Goal: Transaction & Acquisition: Purchase product/service

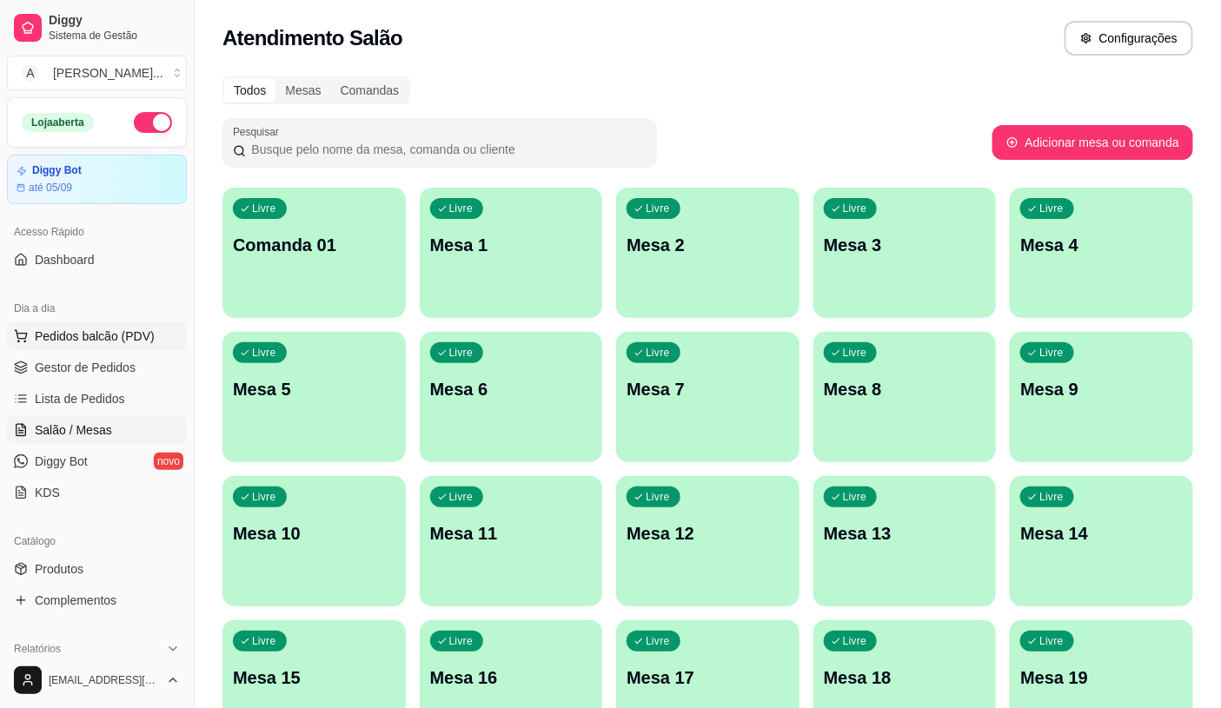
click at [76, 349] on button "Pedidos balcão (PDV)" at bounding box center [97, 336] width 180 height 28
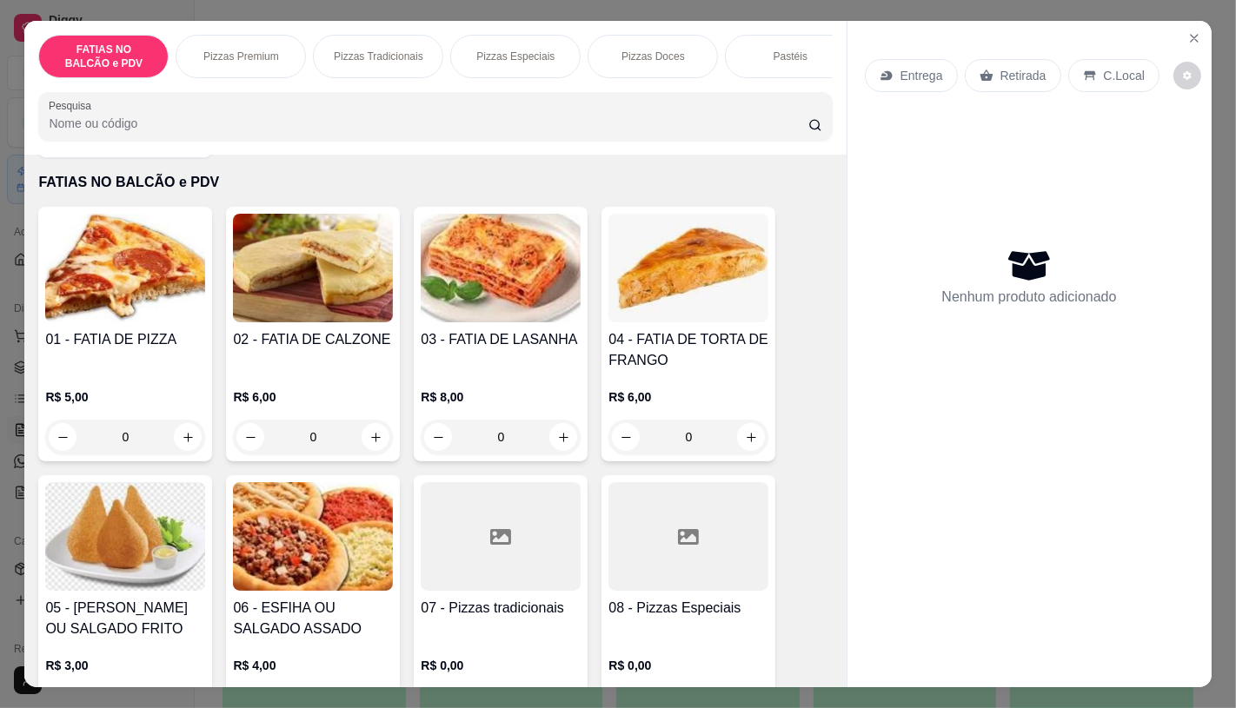
scroll to position [96, 0]
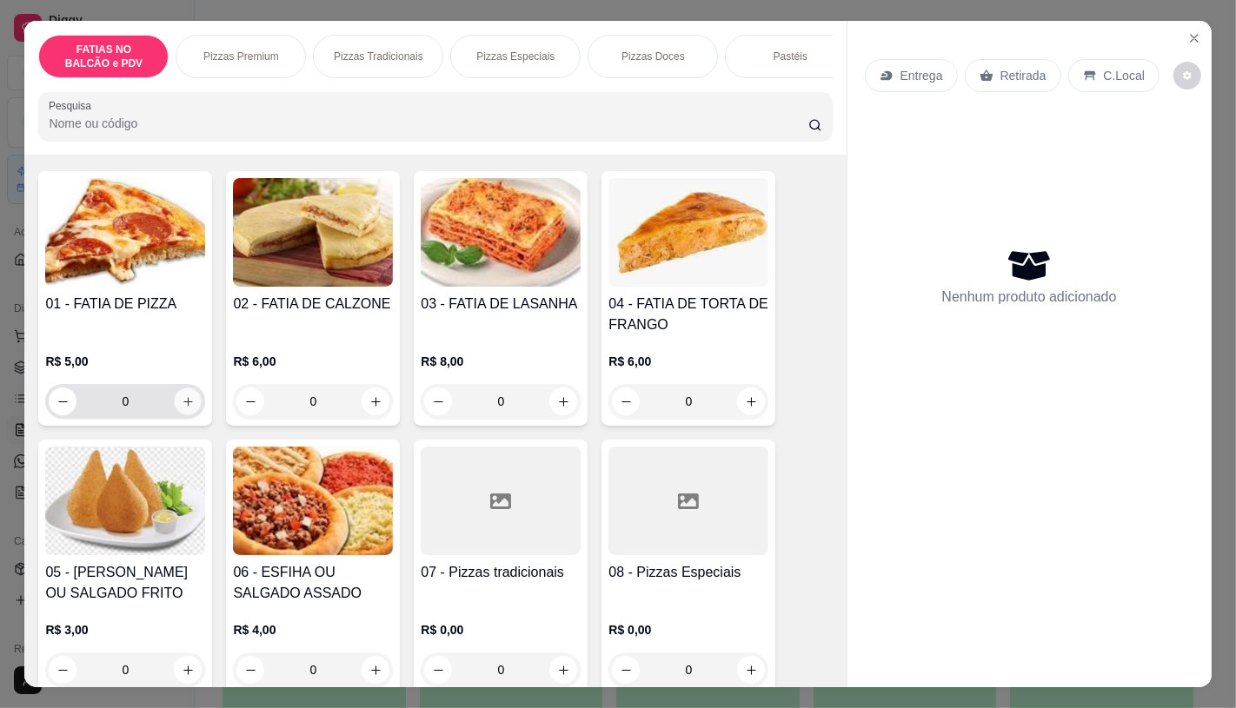
click at [182, 408] on icon "increase-product-quantity" at bounding box center [188, 401] width 13 height 13
type input "1"
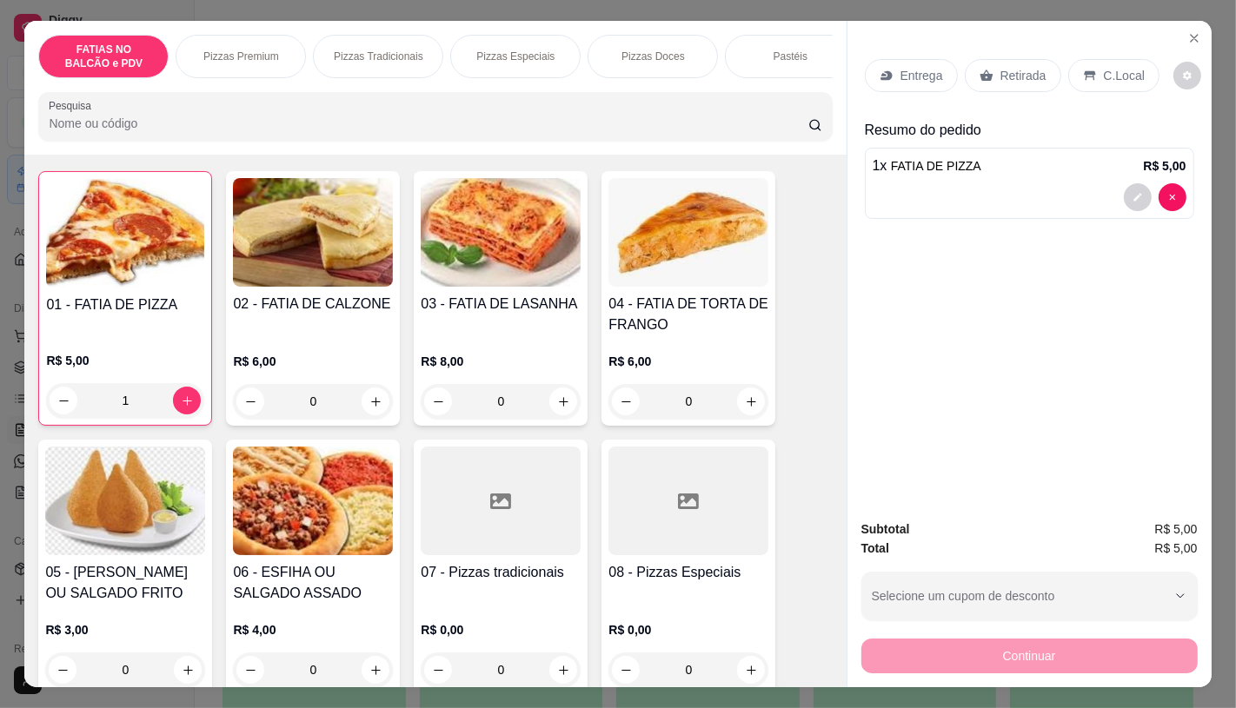
click at [979, 69] on icon at bounding box center [986, 76] width 14 height 14
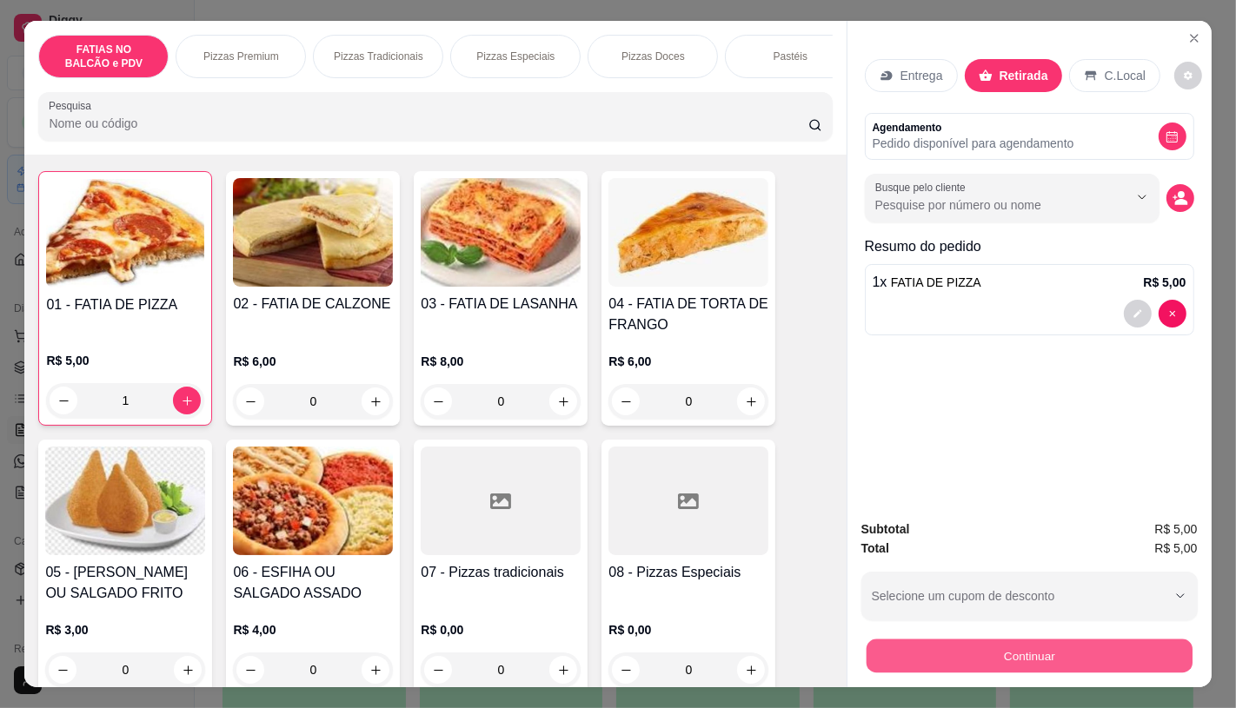
click at [1000, 647] on button "Continuar" at bounding box center [1029, 656] width 326 height 34
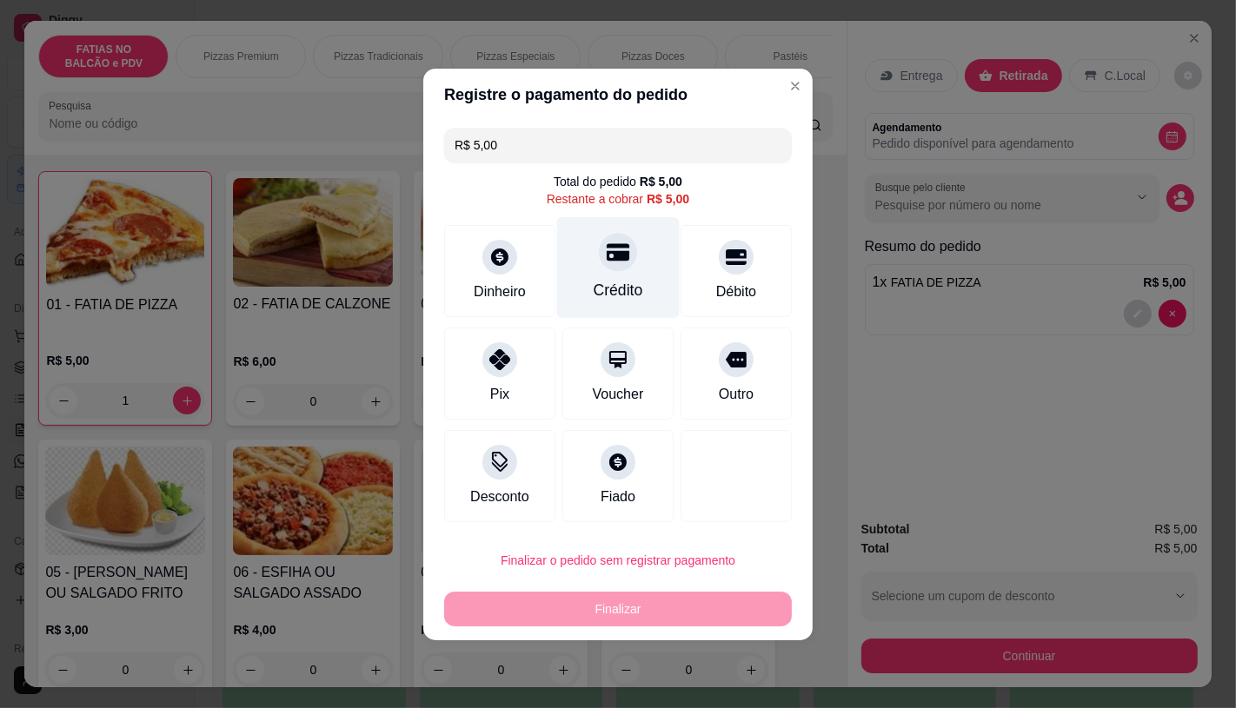
click at [639, 285] on div "Crédito" at bounding box center [618, 267] width 123 height 102
type input "R$ 0,00"
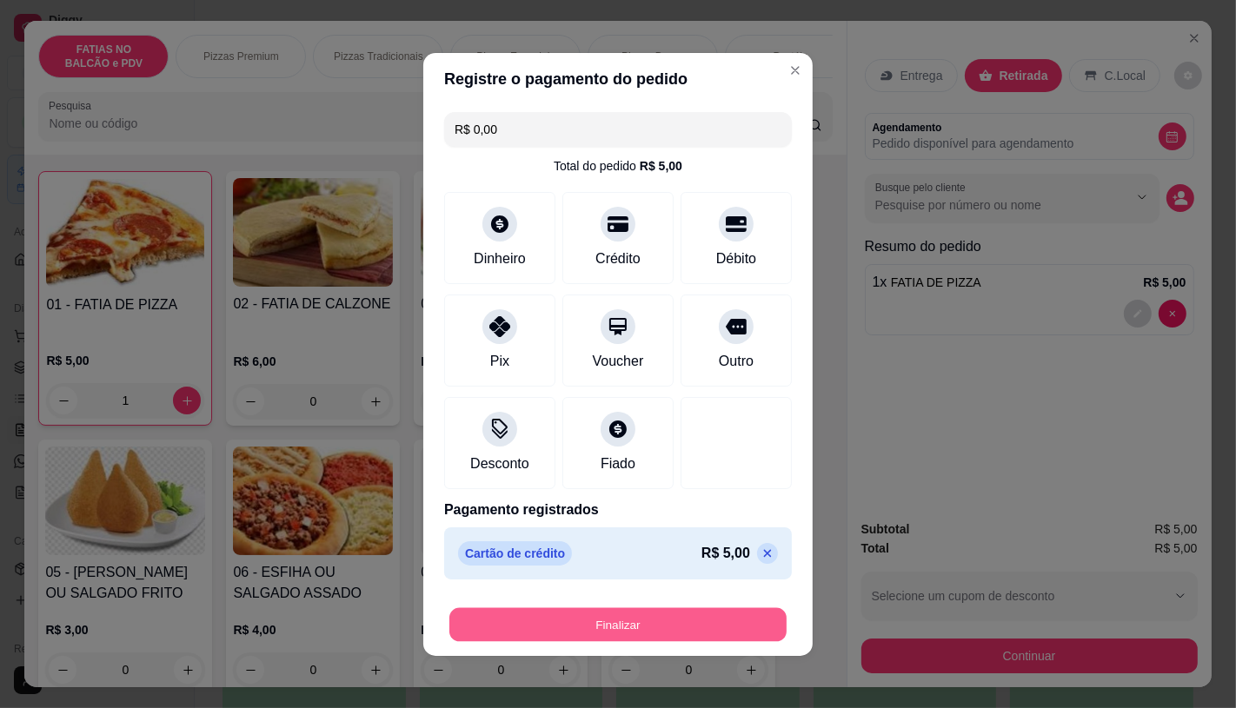
click at [691, 629] on button "Finalizar" at bounding box center [617, 625] width 337 height 34
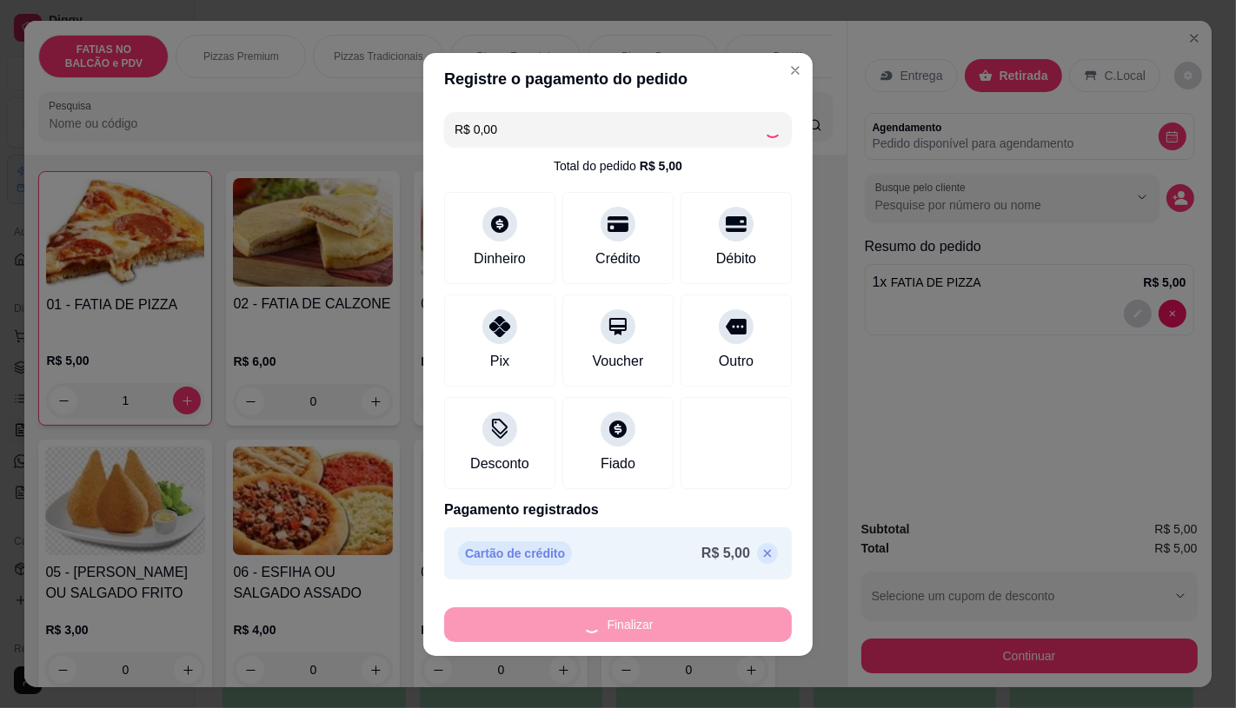
type input "0"
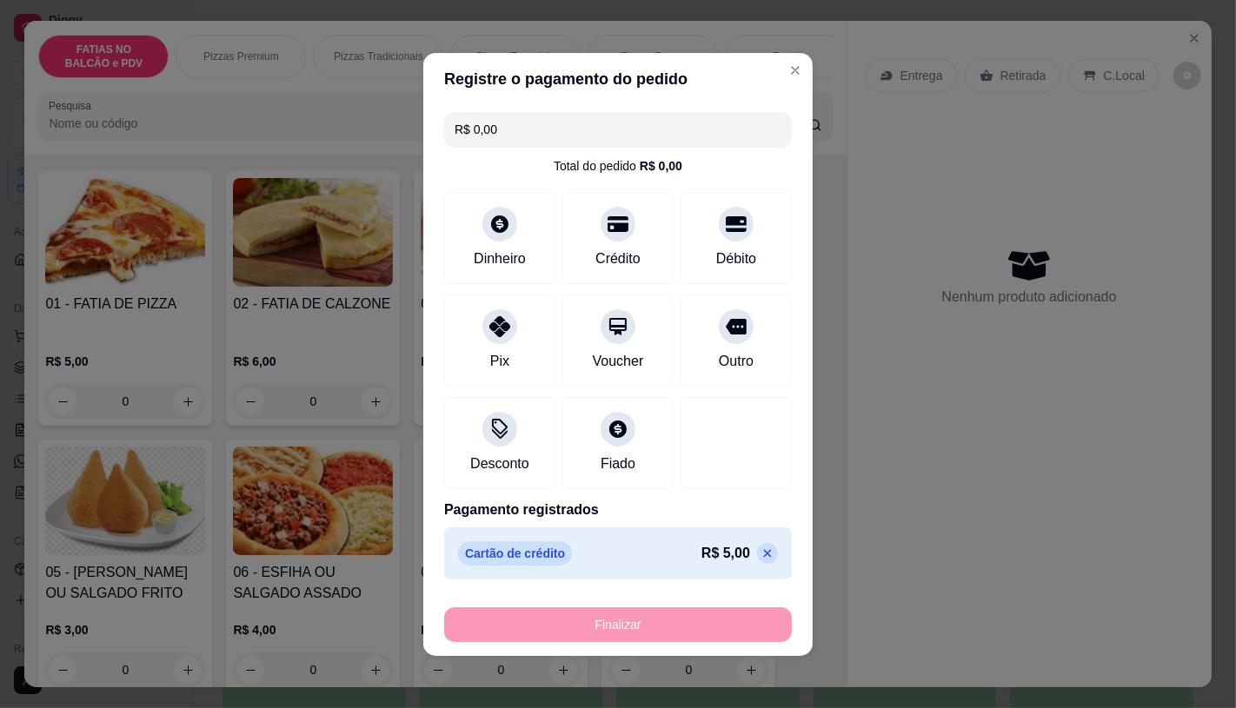
type input "-R$ 5,00"
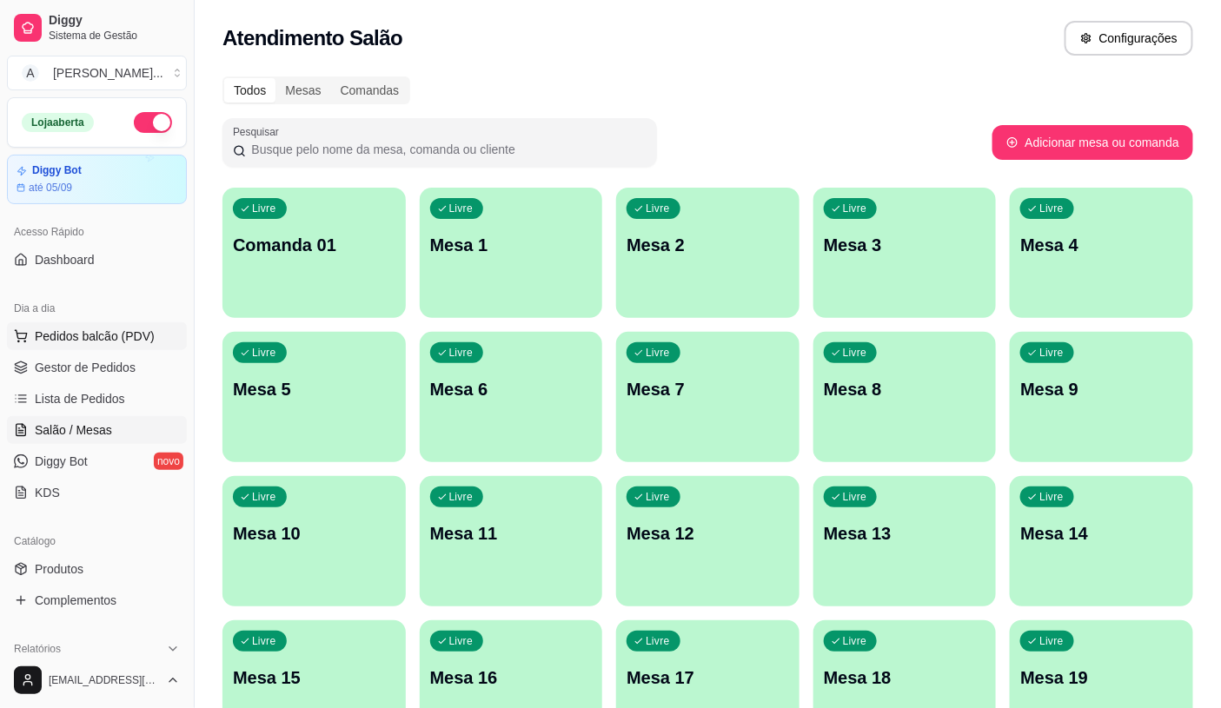
click at [98, 337] on span "Pedidos balcão (PDV)" at bounding box center [95, 336] width 120 height 17
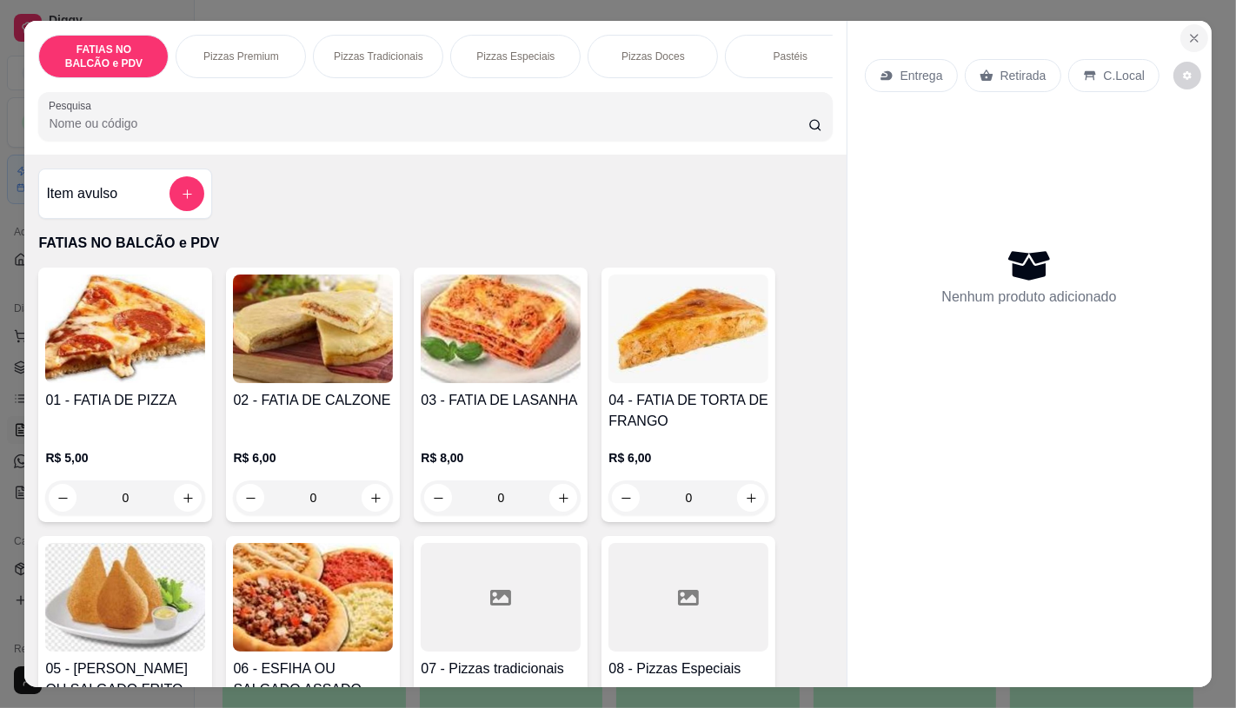
click at [1180, 33] on button "Close" at bounding box center [1194, 38] width 28 height 28
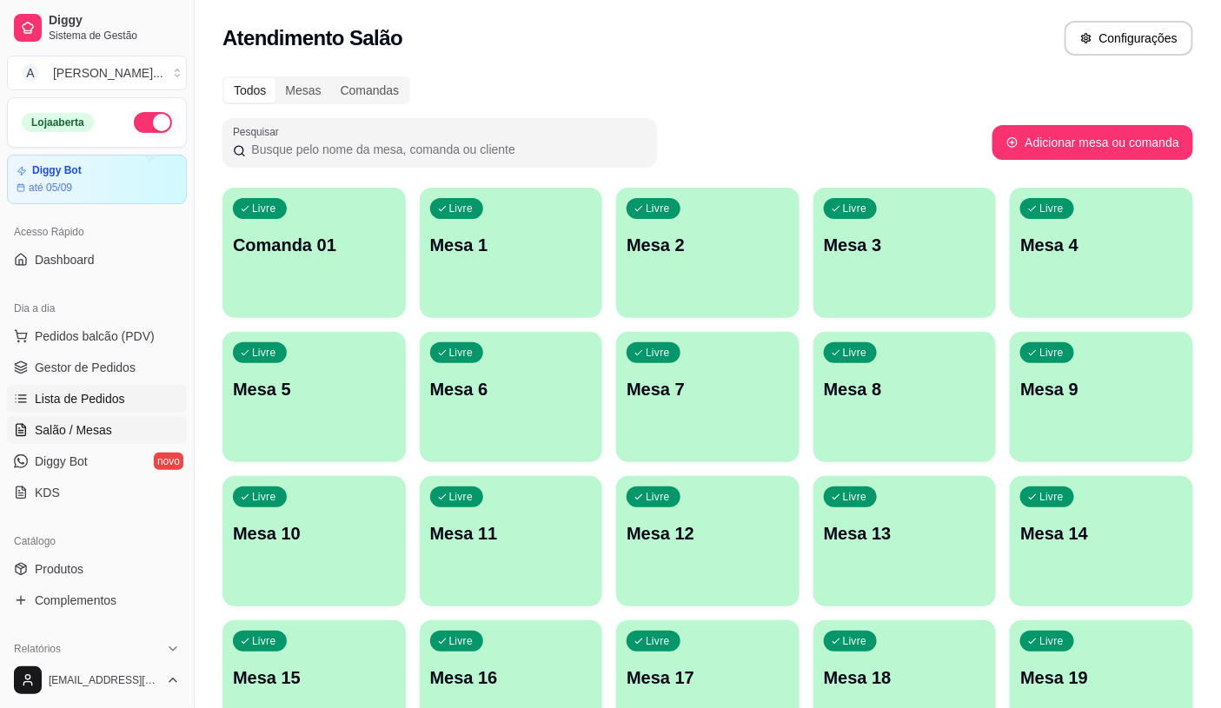
click at [114, 393] on span "Lista de Pedidos" at bounding box center [80, 398] width 90 height 17
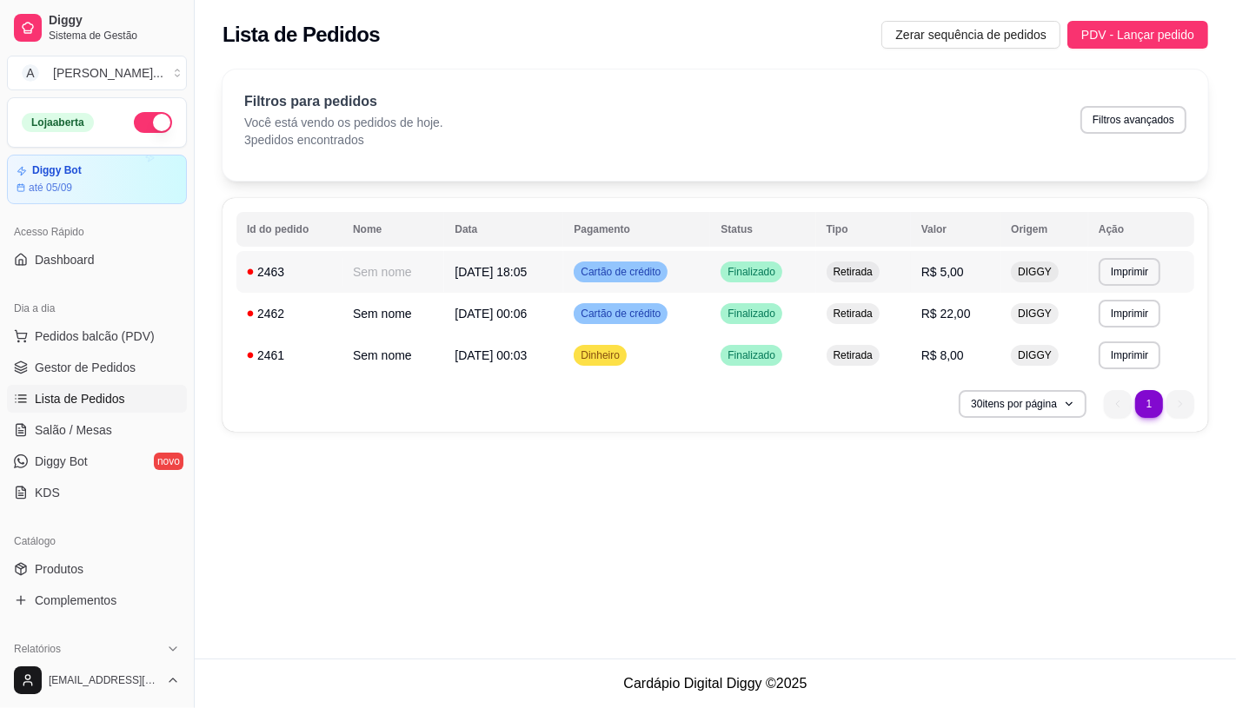
click at [927, 271] on td "R$ 5,00" at bounding box center [956, 272] width 90 height 42
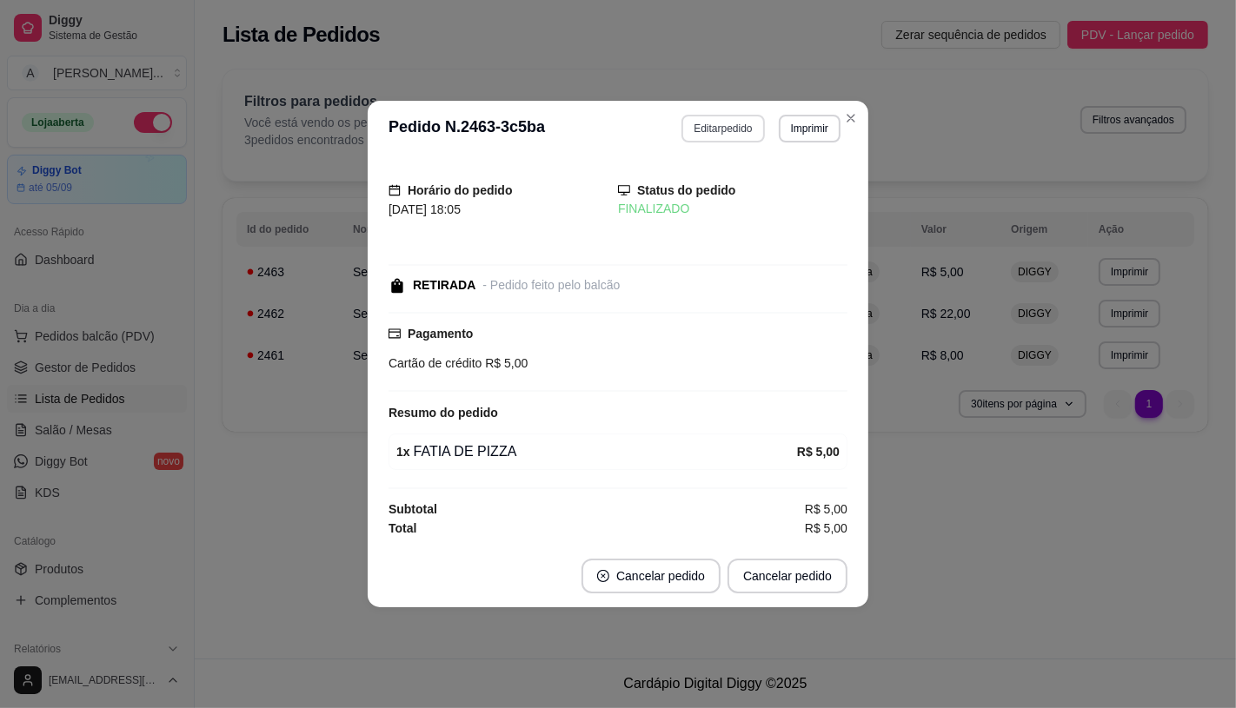
click at [708, 136] on button "Editar pedido" at bounding box center [722, 129] width 83 height 28
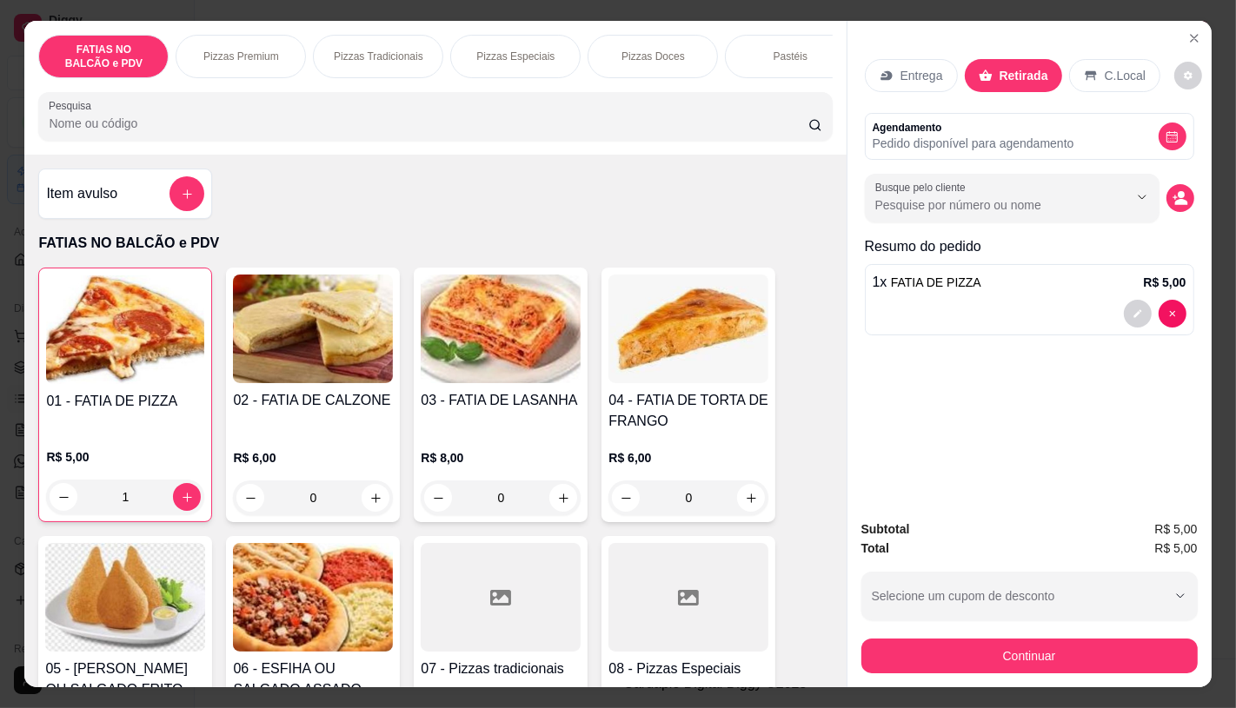
click at [986, 654] on button "Continuar" at bounding box center [1029, 656] width 336 height 35
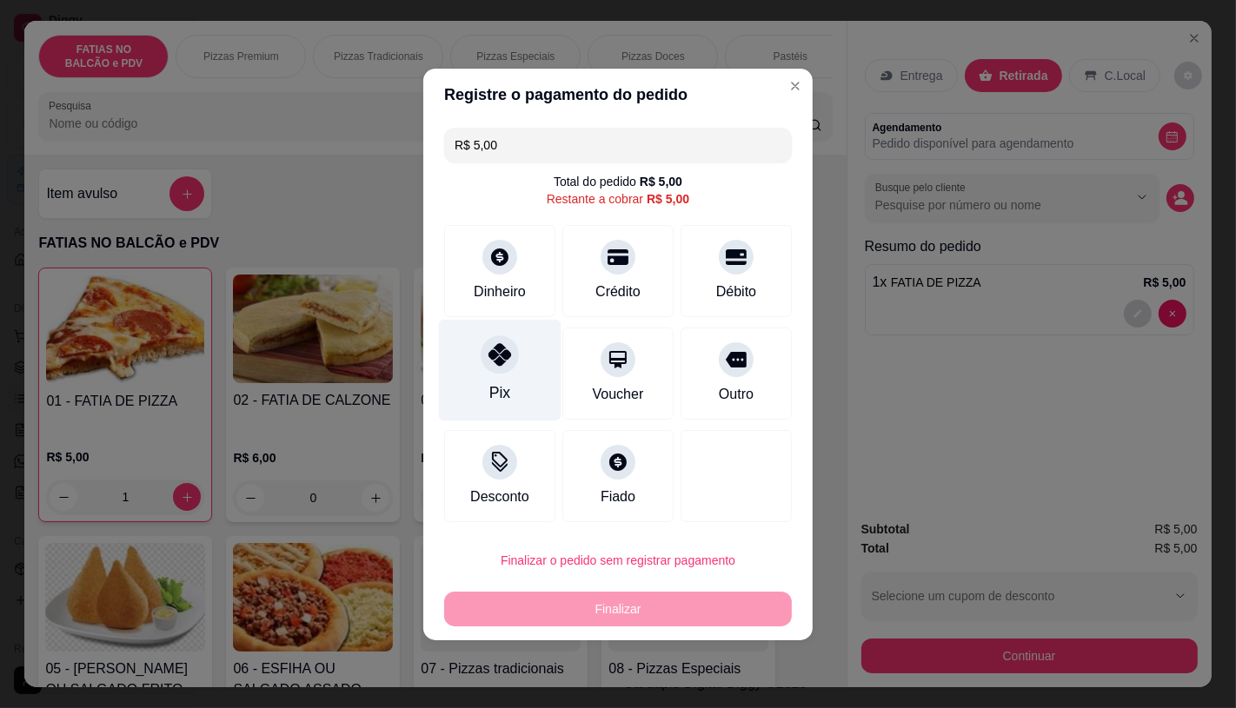
click at [508, 395] on div "Pix" at bounding box center [500, 370] width 123 height 102
type input "R$ 0,00"
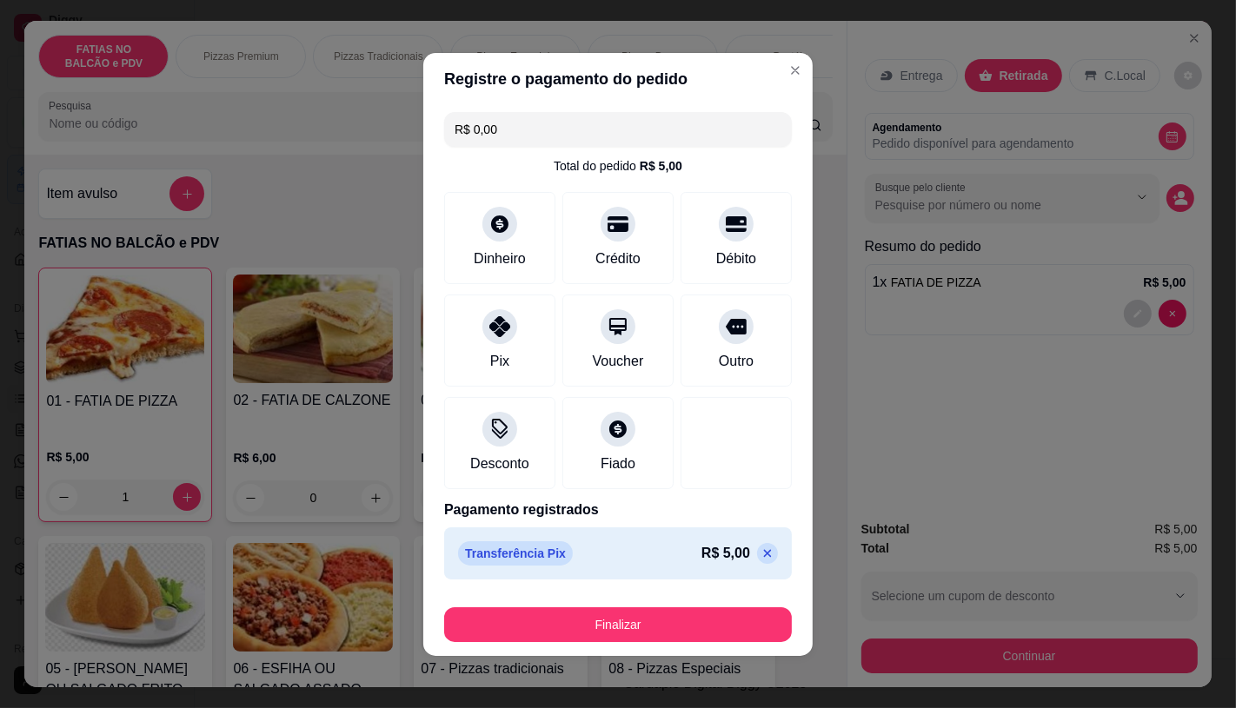
scroll to position [3, 0]
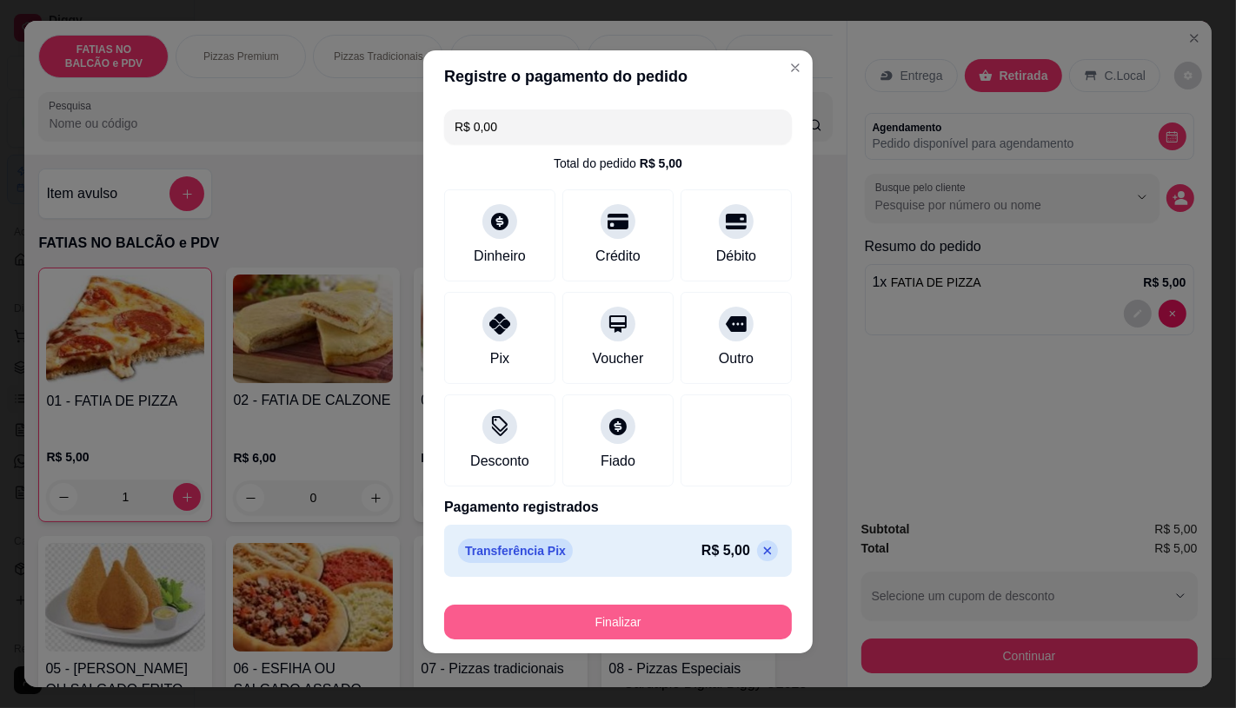
click at [592, 615] on button "Finalizar" at bounding box center [618, 622] width 348 height 35
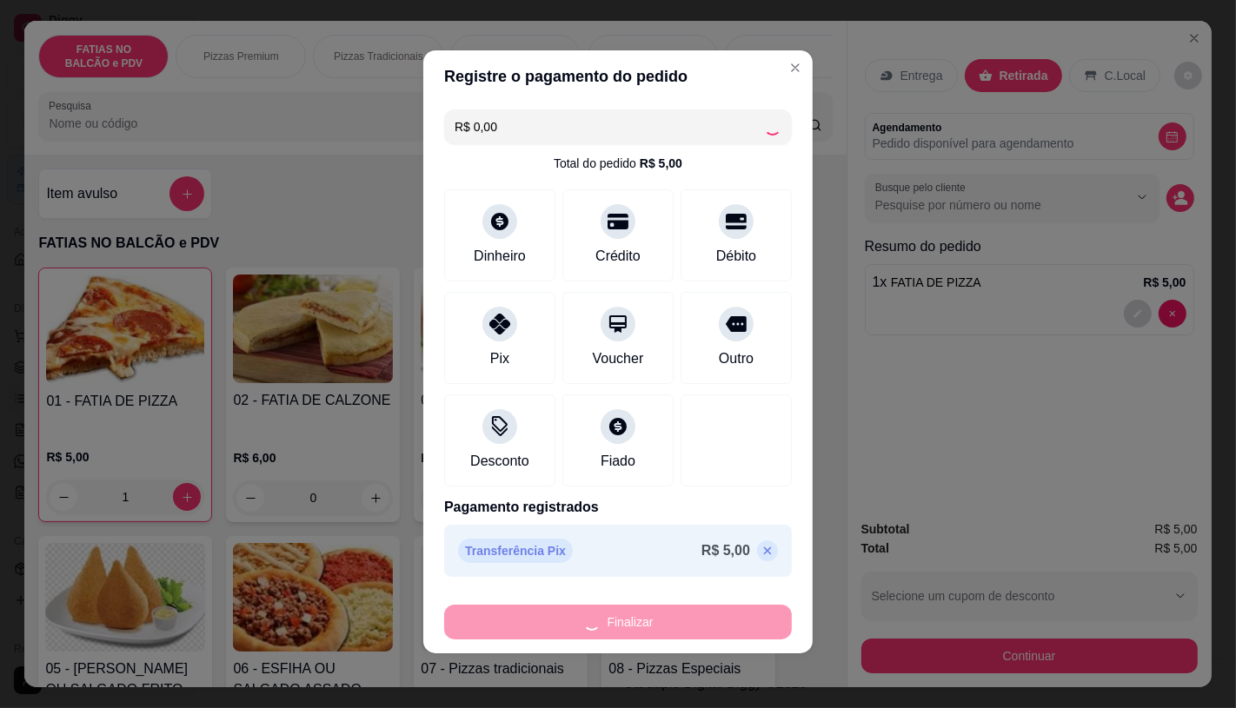
type input "0"
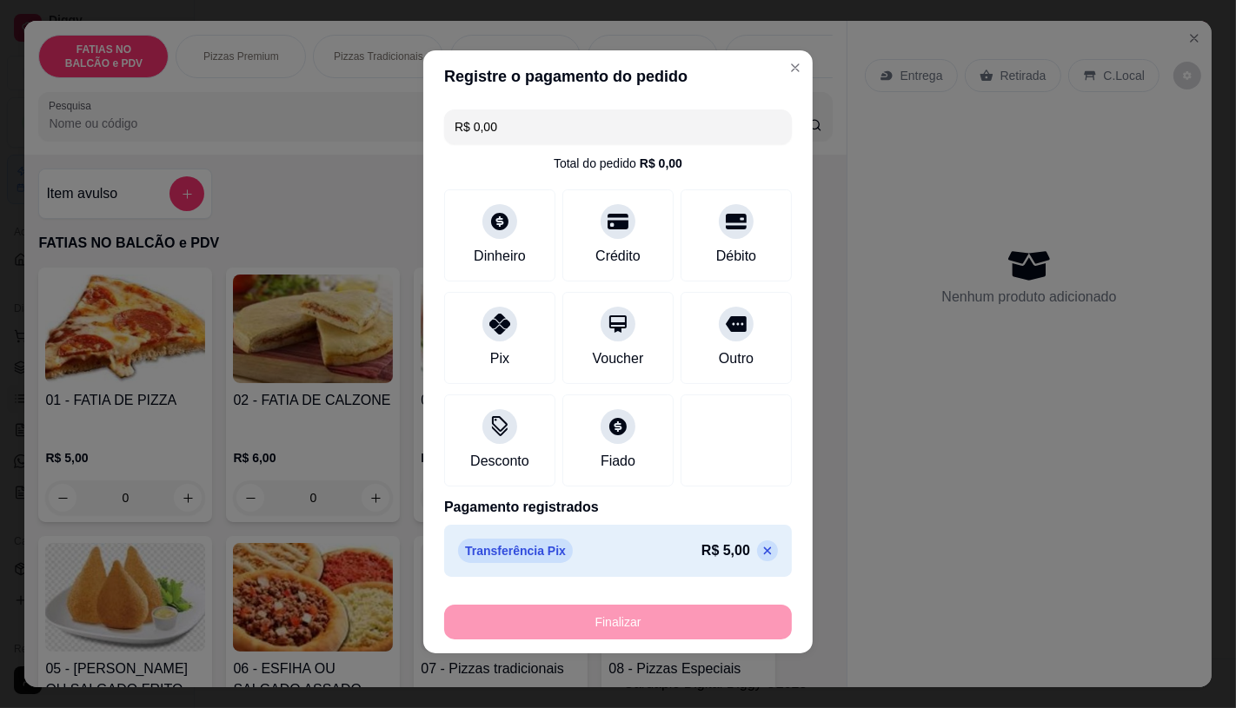
type input "-R$ 5,00"
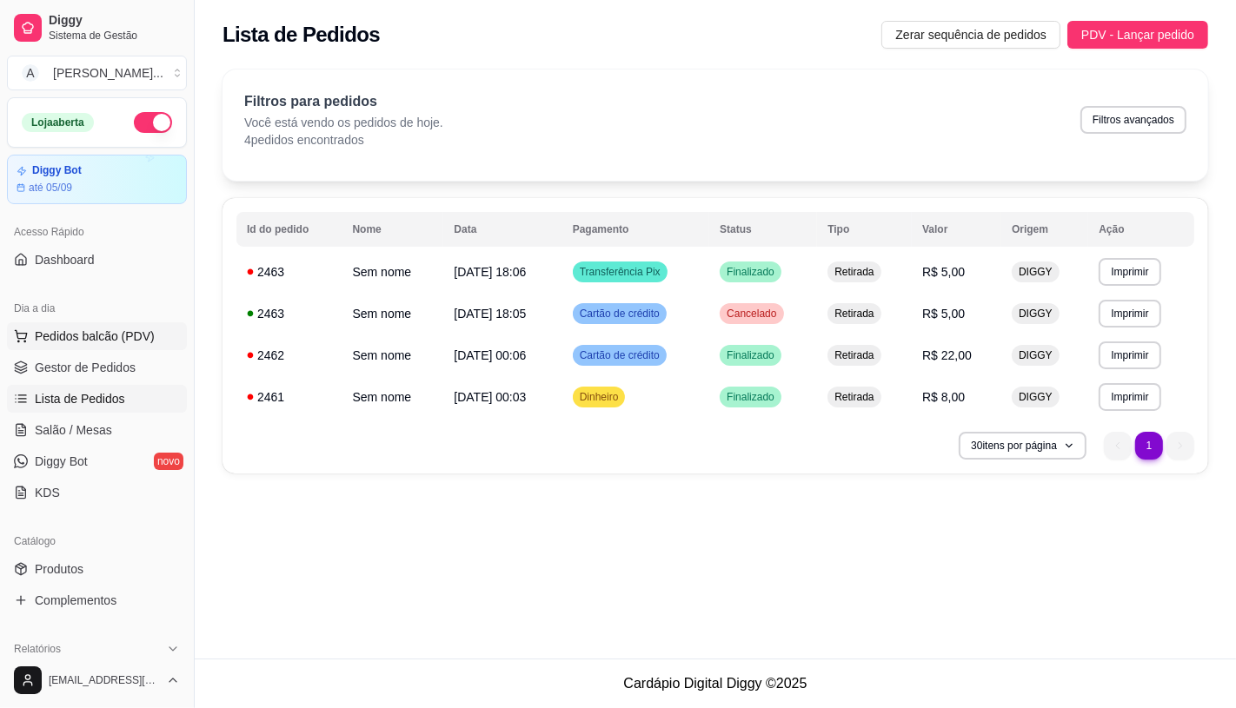
click at [85, 340] on span "Pedidos balcão (PDV)" at bounding box center [95, 336] width 120 height 17
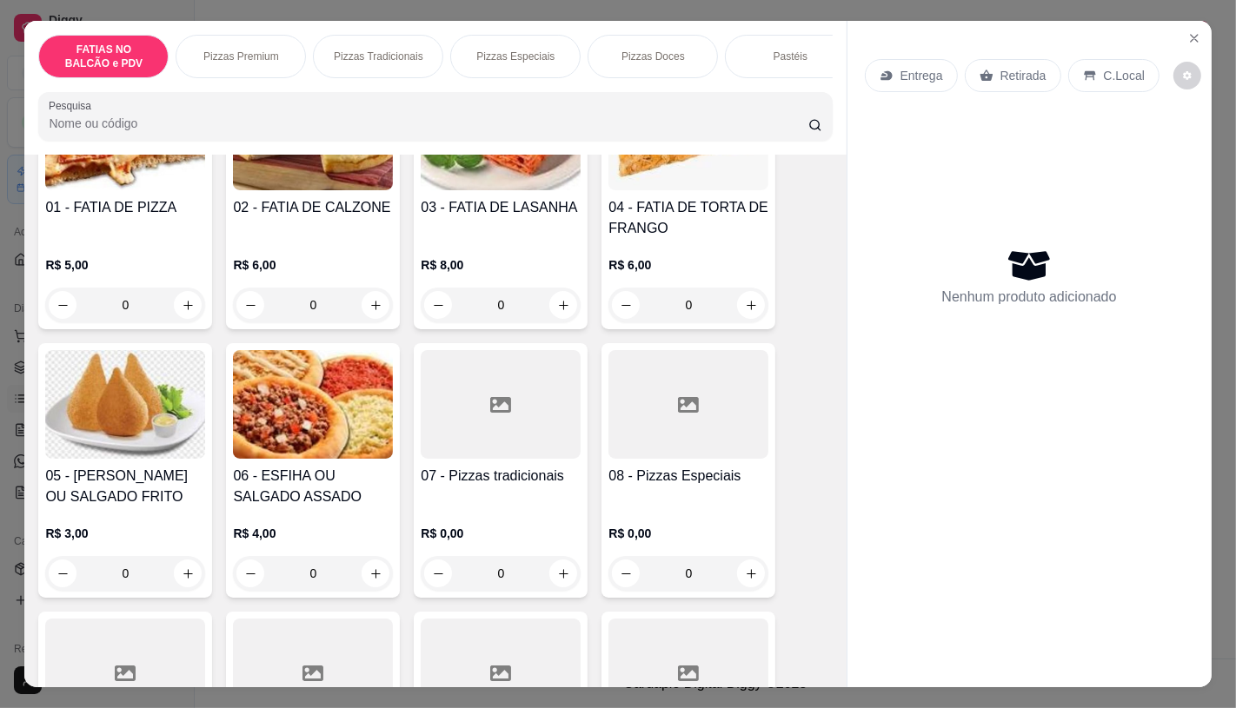
scroll to position [96, 0]
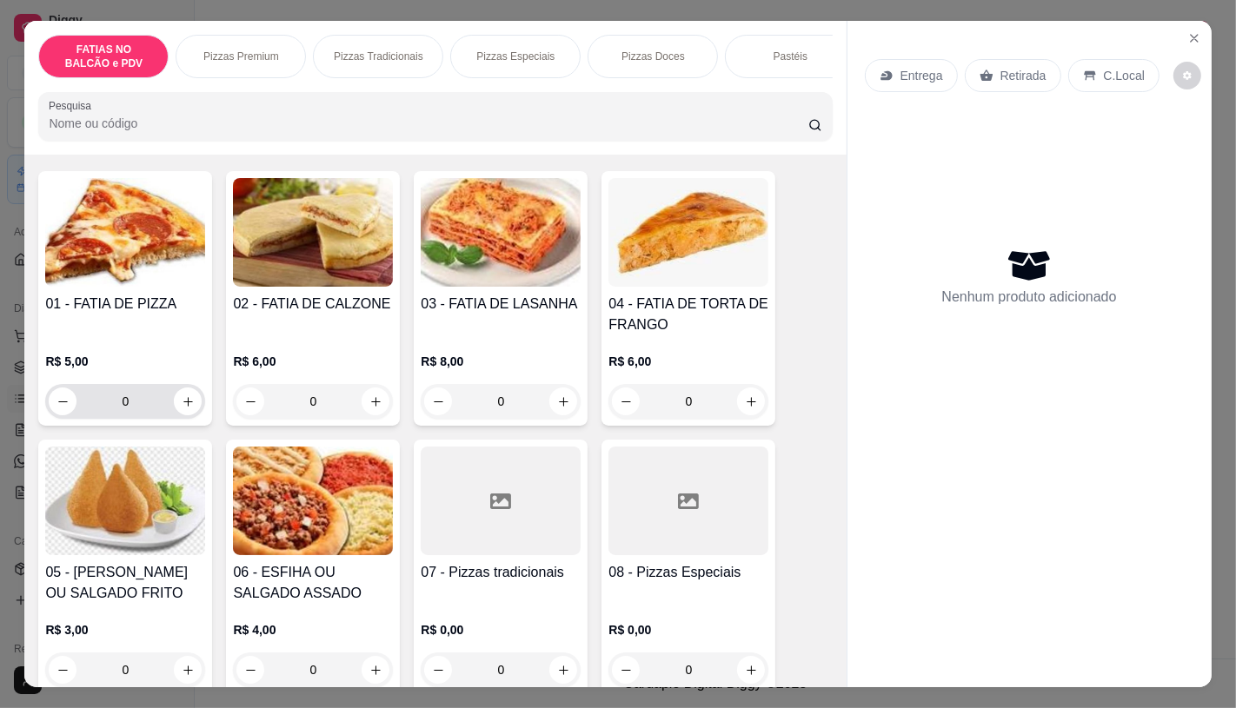
click at [140, 398] on input "0" at bounding box center [124, 401] width 97 height 35
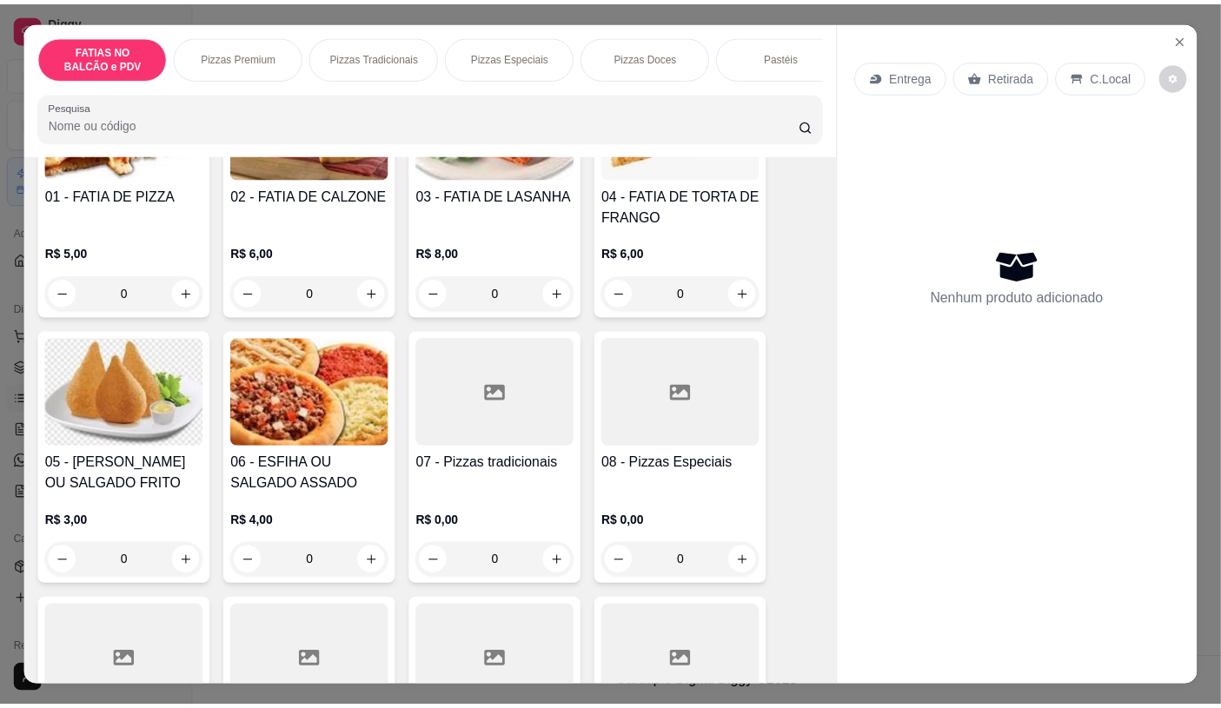
scroll to position [289, 0]
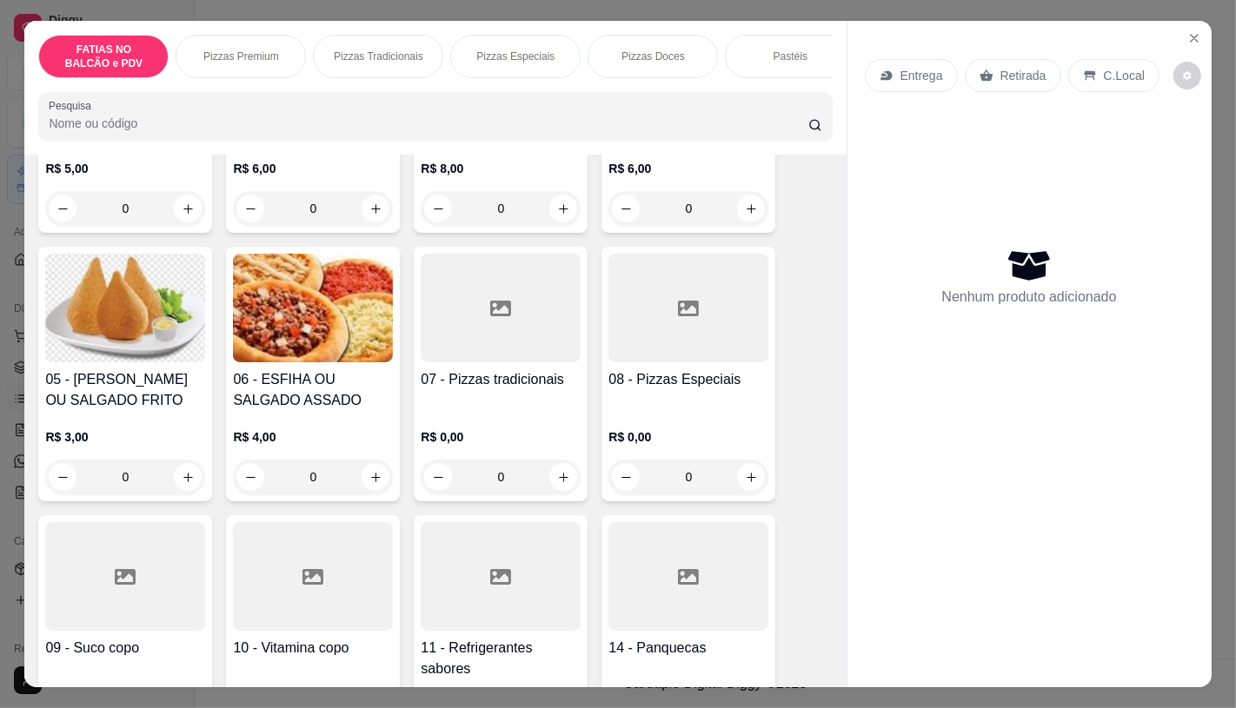
click at [136, 446] on p "R$ 3,00" at bounding box center [125, 436] width 160 height 17
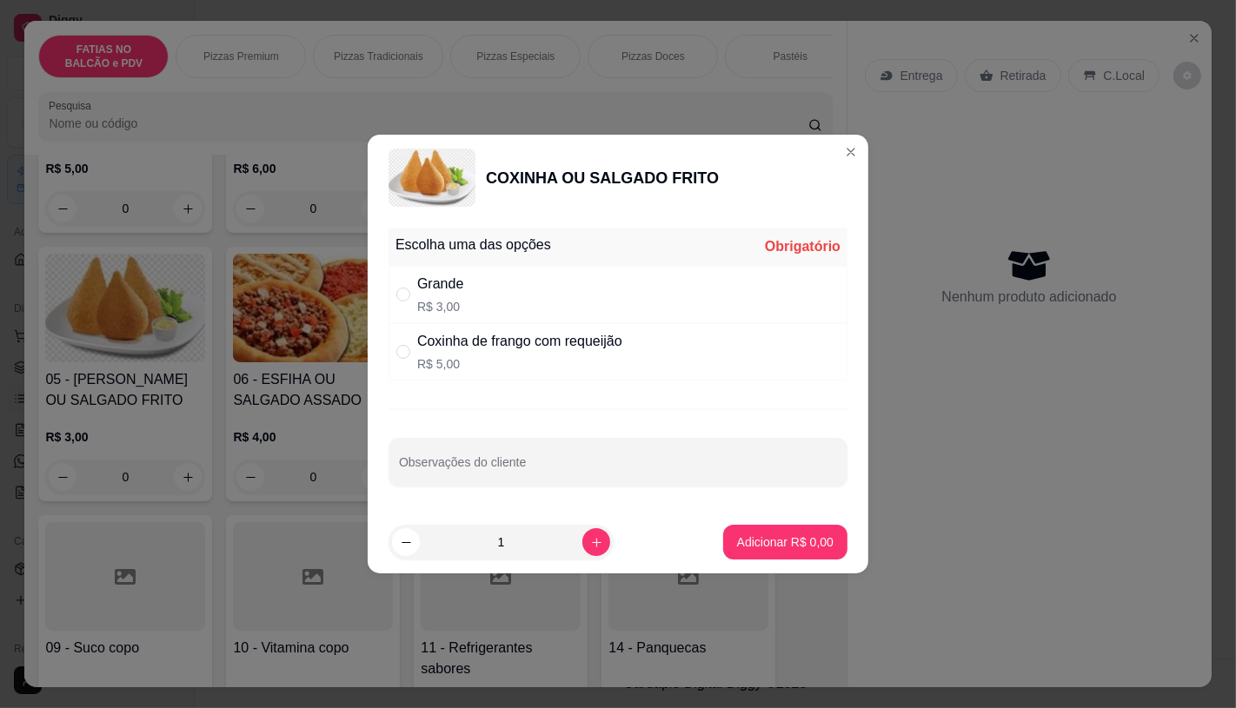
click at [517, 299] on div "Grande R$ 3,00" at bounding box center [617, 294] width 459 height 57
radio input "true"
click at [590, 536] on icon "increase-product-quantity" at bounding box center [596, 542] width 13 height 13
type input "2"
click at [798, 540] on p "Adicionar R$ 6,00" at bounding box center [785, 543] width 94 height 17
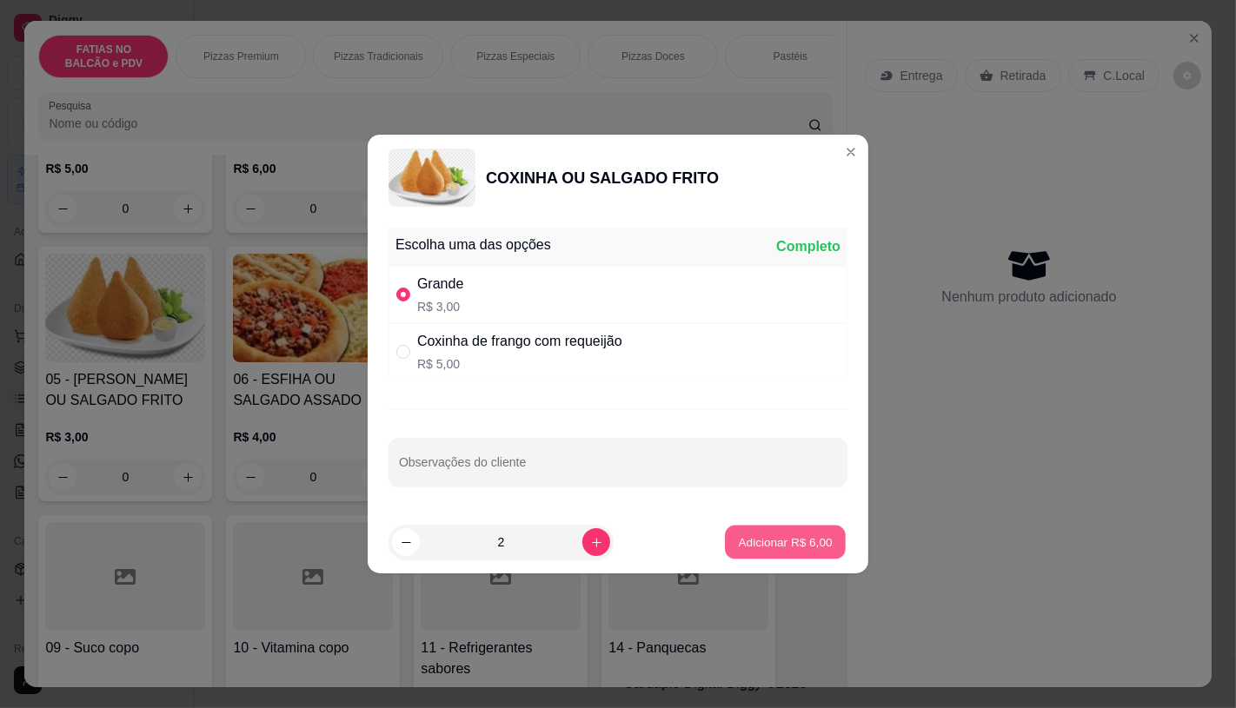
type input "2"
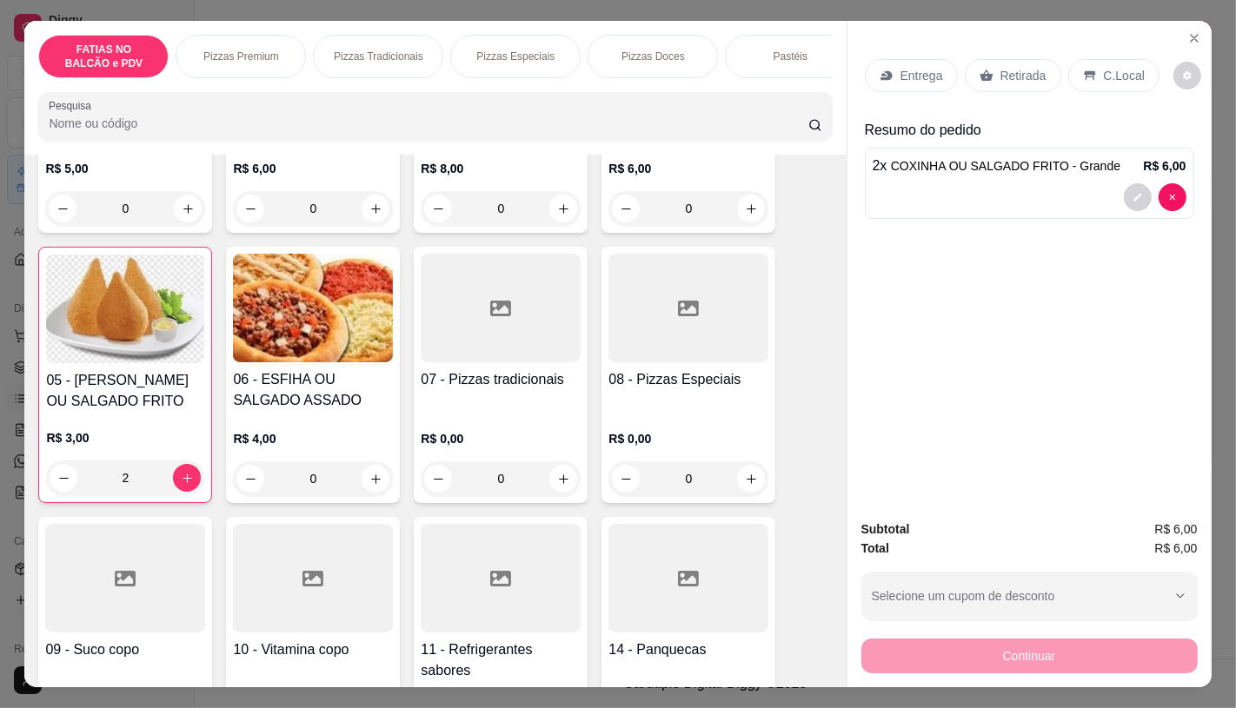
click at [480, 561] on div at bounding box center [501, 578] width 160 height 109
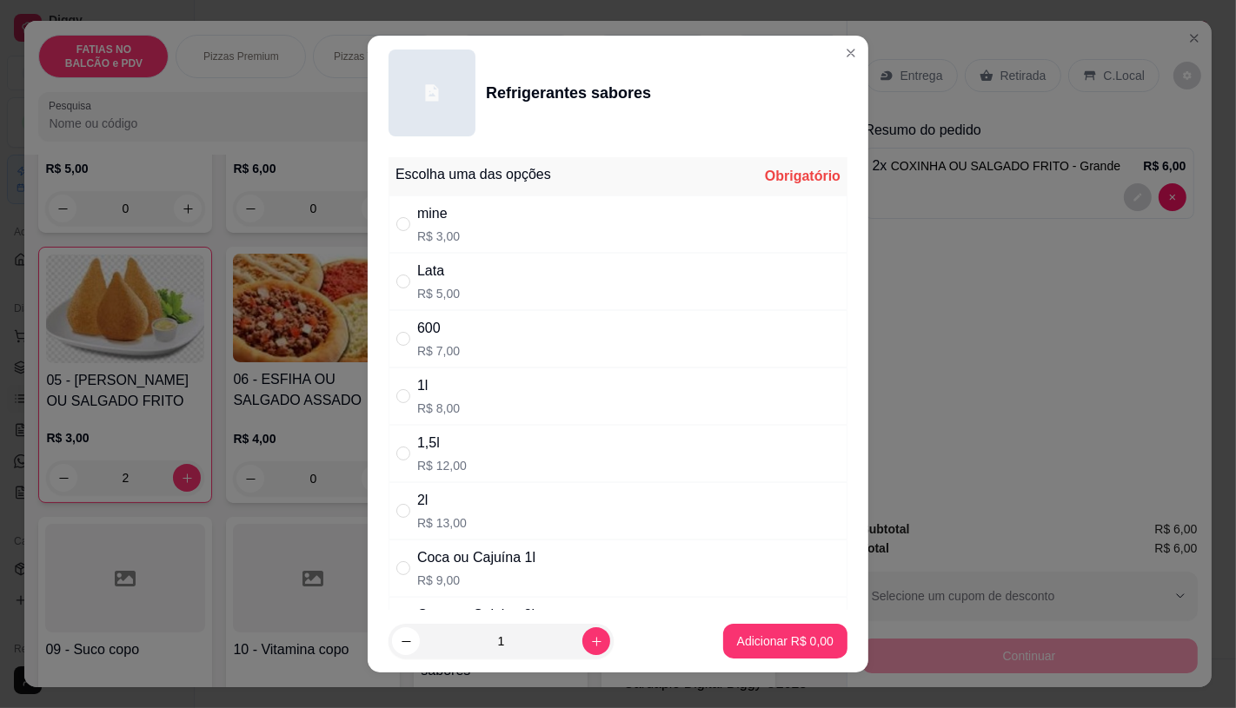
click at [497, 283] on div "Lata R$ 5,00" at bounding box center [617, 281] width 459 height 57
radio input "true"
click at [737, 639] on p "Adicionar R$ 5,00" at bounding box center [785, 641] width 96 height 17
type input "1"
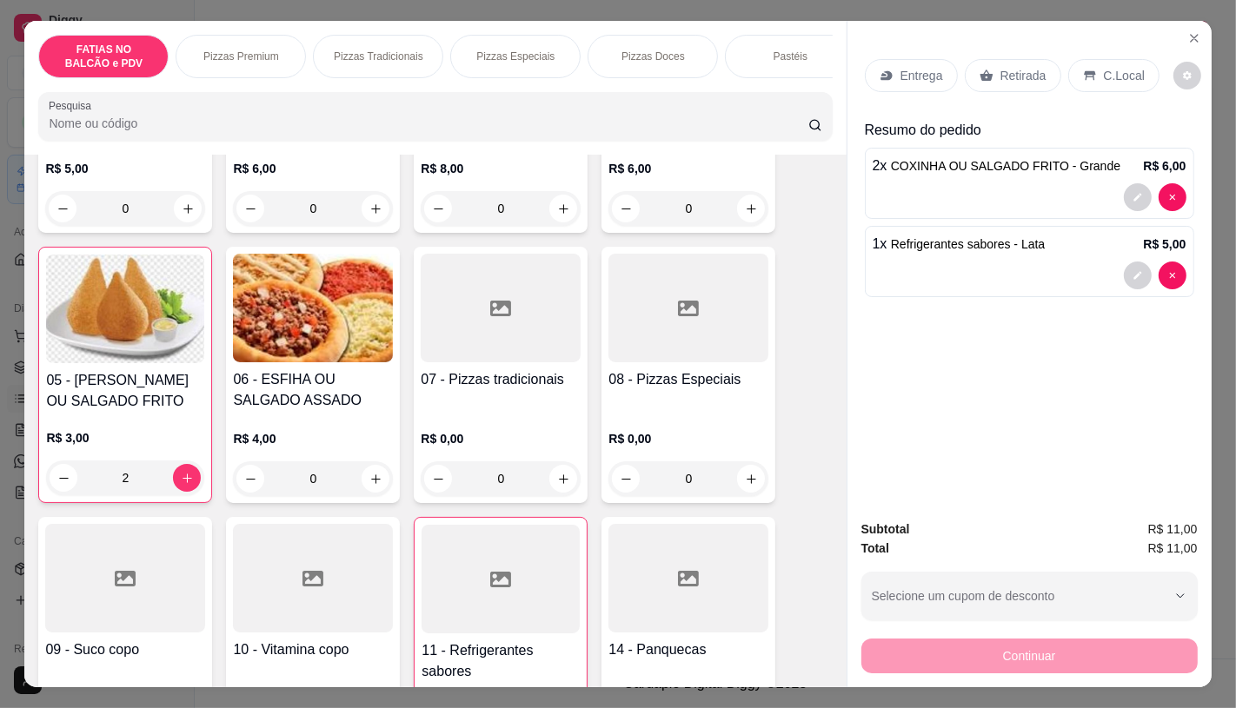
click at [984, 643] on div "Continuar" at bounding box center [1029, 653] width 336 height 39
click at [1010, 78] on div "Retirada" at bounding box center [1013, 75] width 96 height 33
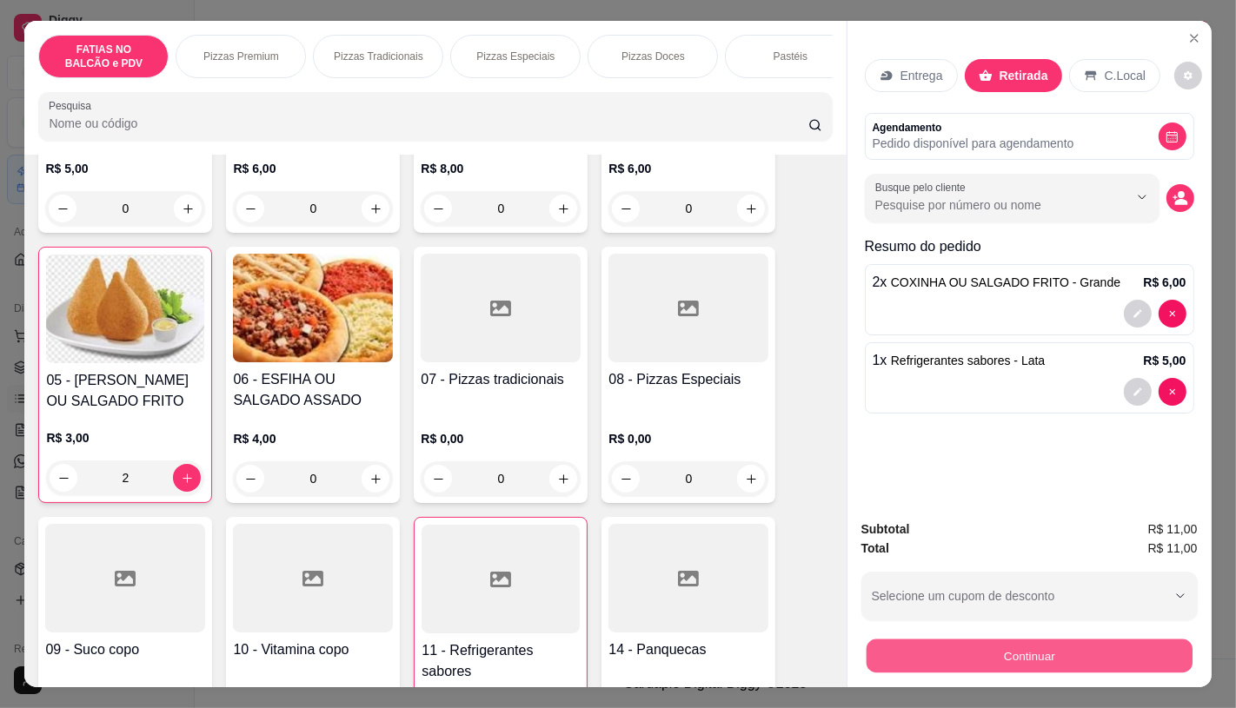
click at [1050, 639] on button "Continuar" at bounding box center [1029, 656] width 326 height 34
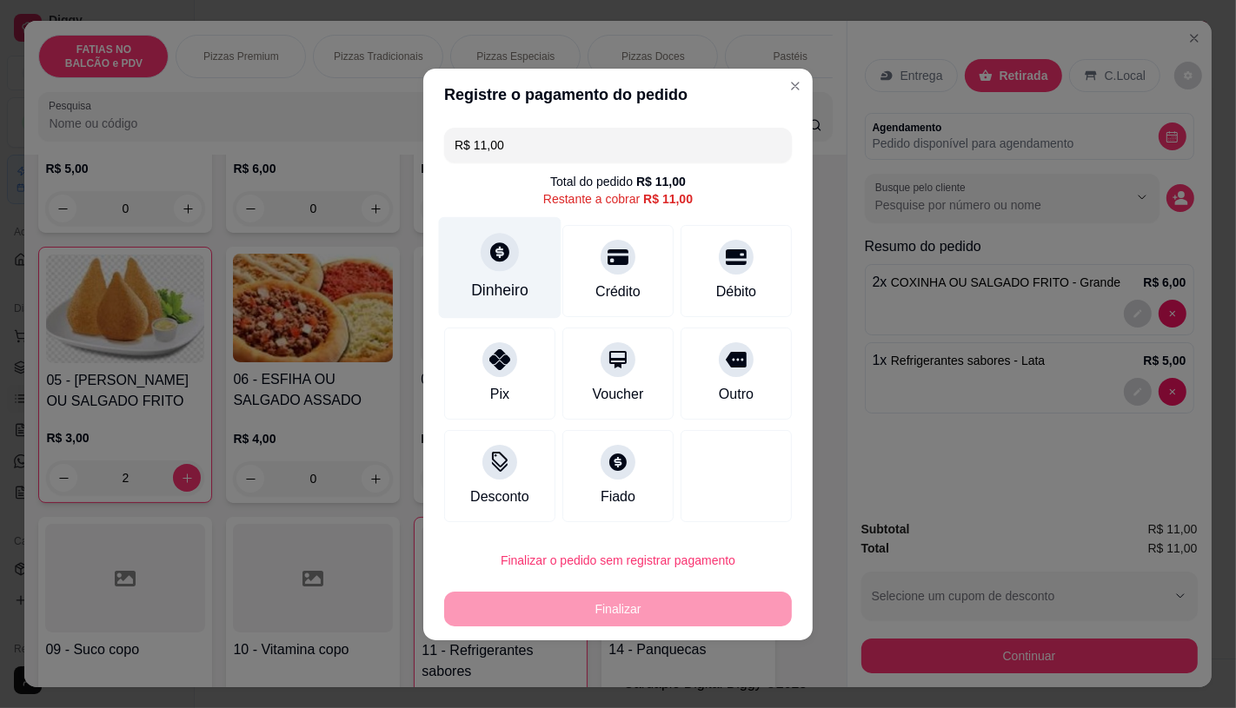
click at [513, 298] on div "Dinheiro" at bounding box center [499, 290] width 57 height 23
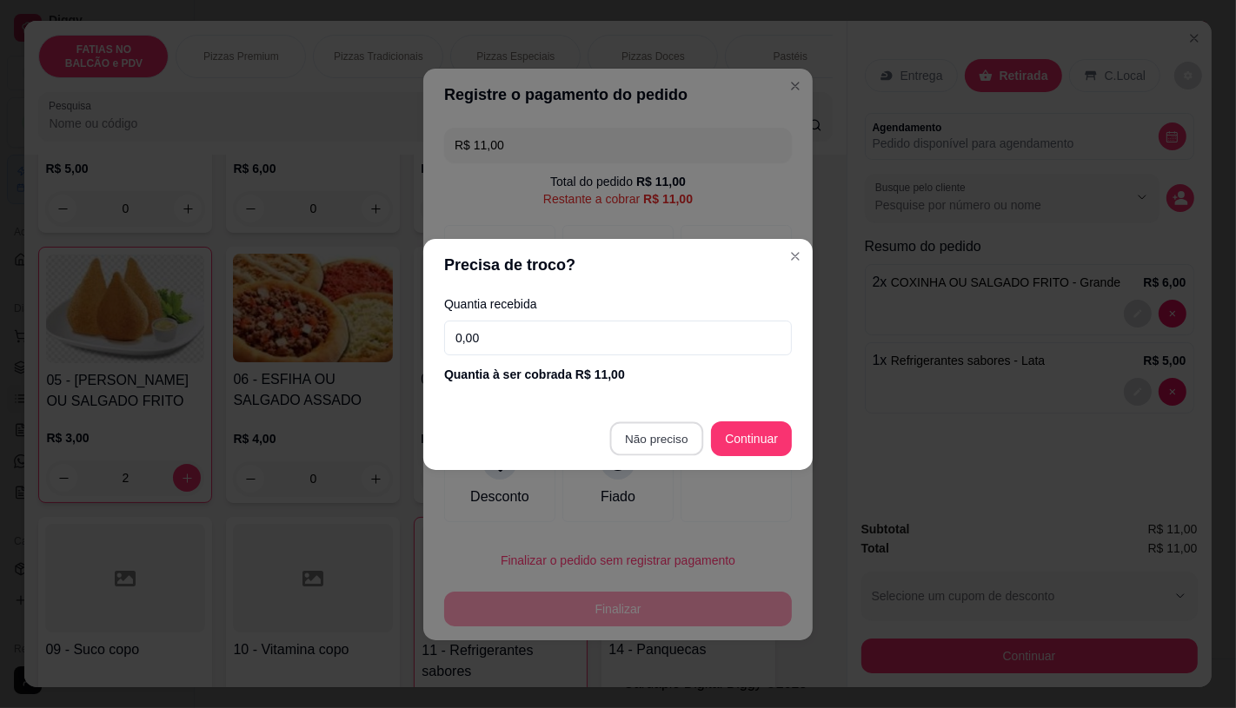
type input "R$ 0,00"
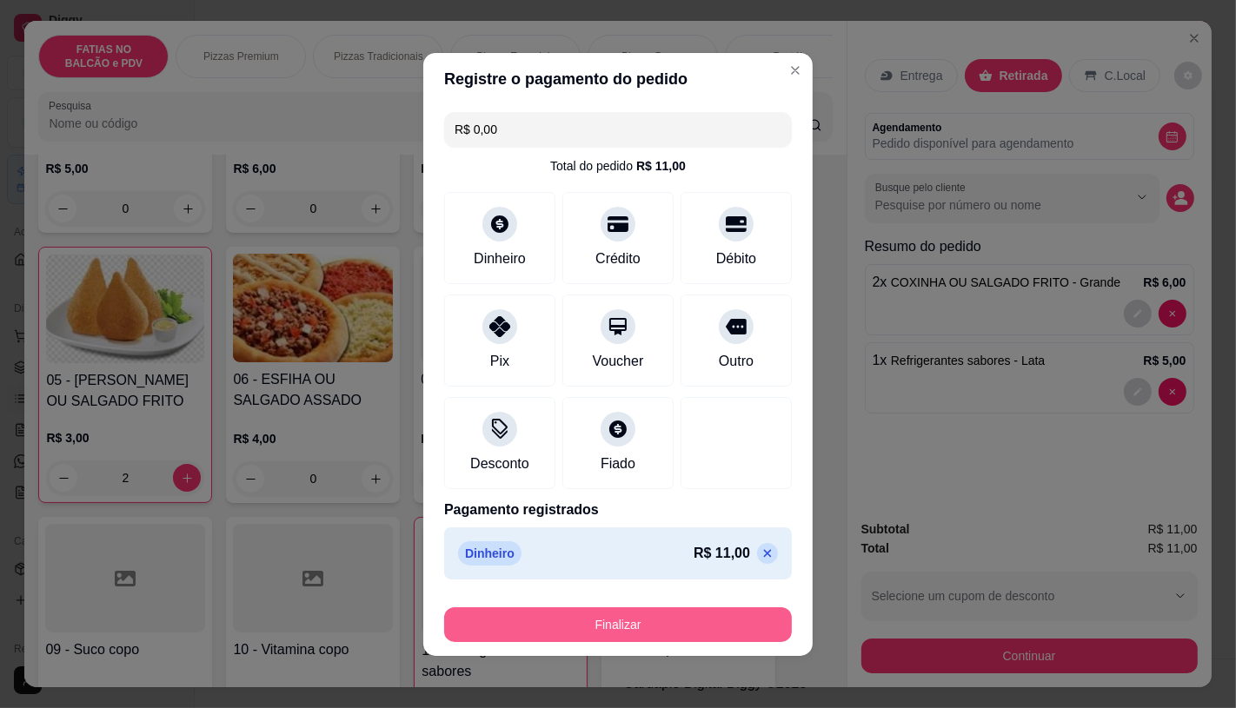
click at [614, 619] on button "Finalizar" at bounding box center [618, 625] width 348 height 35
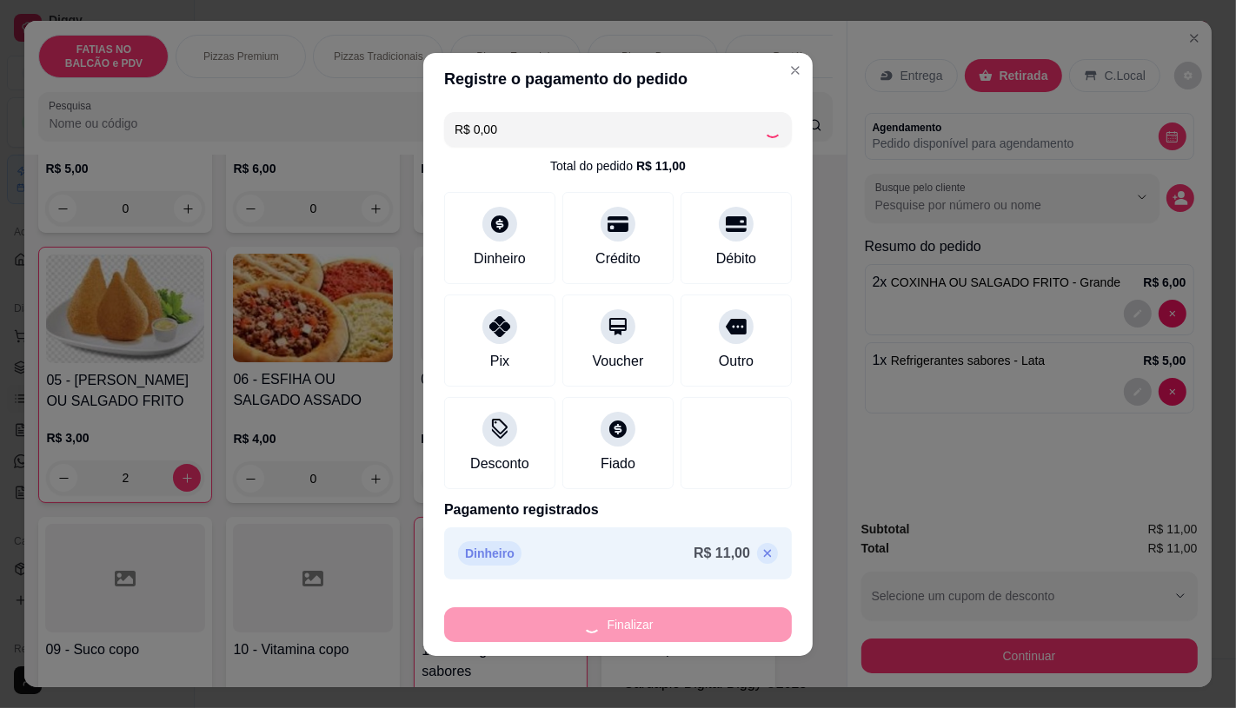
type input "0"
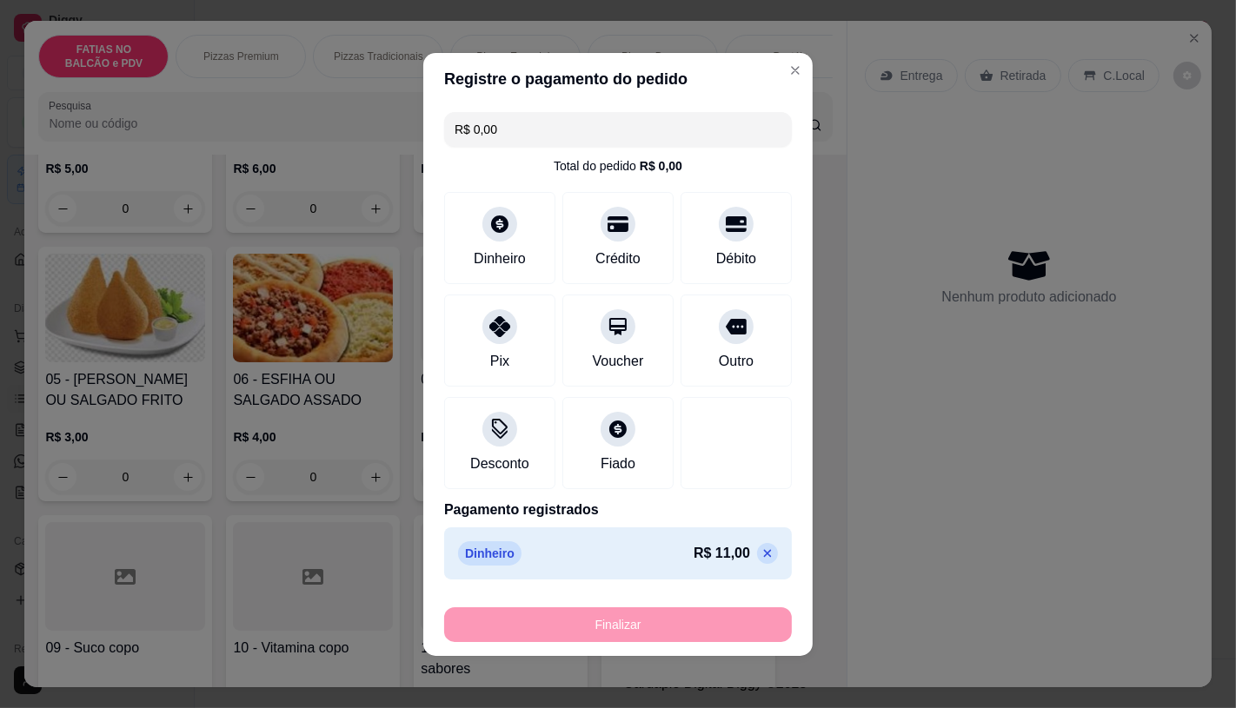
type input "-R$ 11,00"
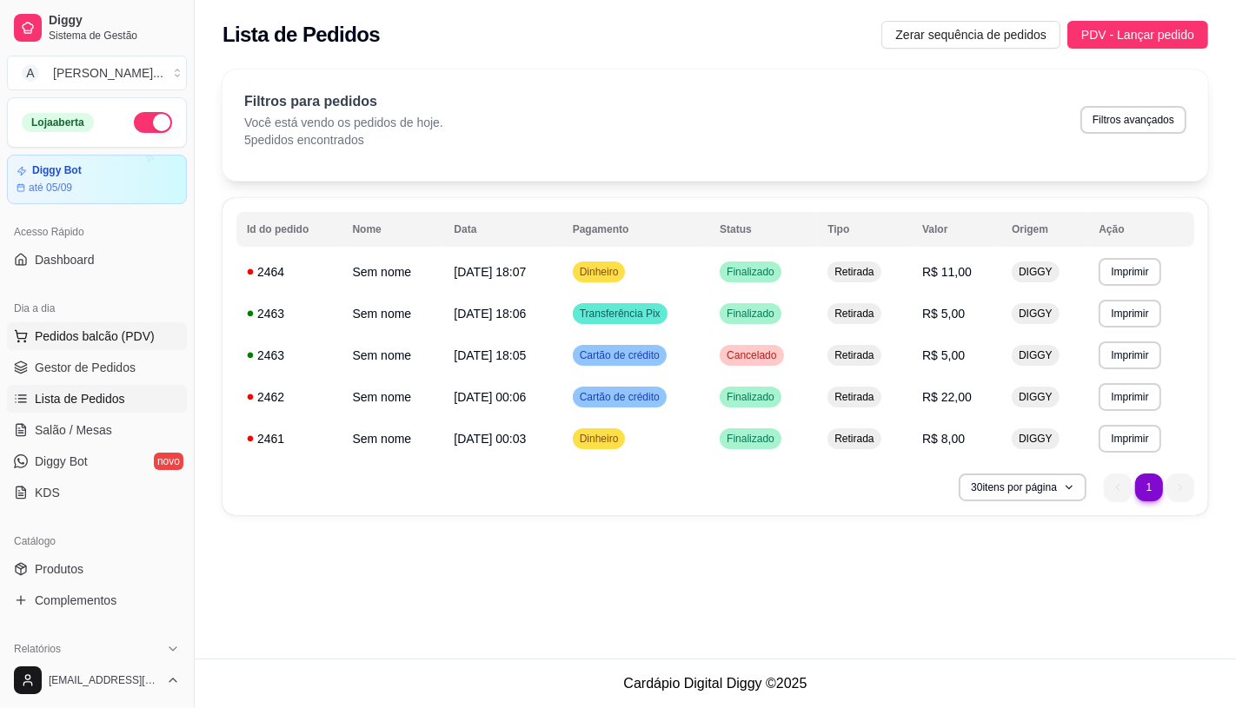
click at [94, 348] on button "Pedidos balcão (PDV)" at bounding box center [97, 336] width 180 height 28
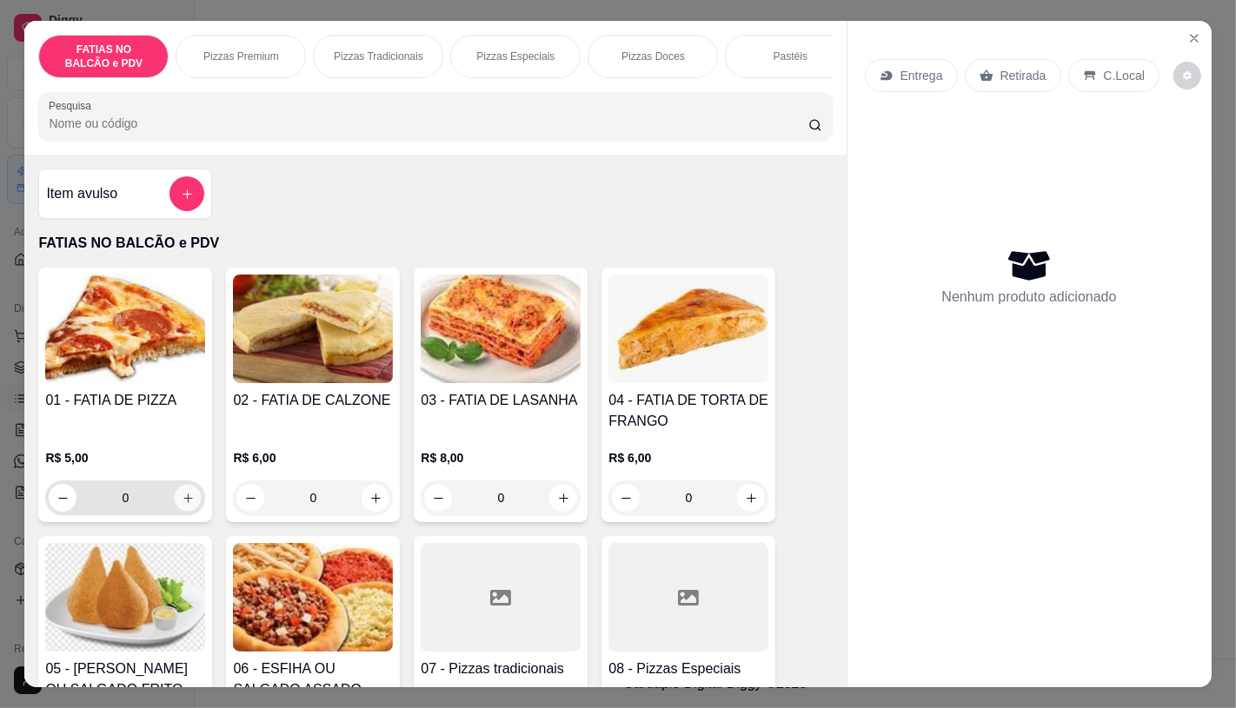
click at [183, 502] on icon "increase-product-quantity" at bounding box center [187, 498] width 9 height 9
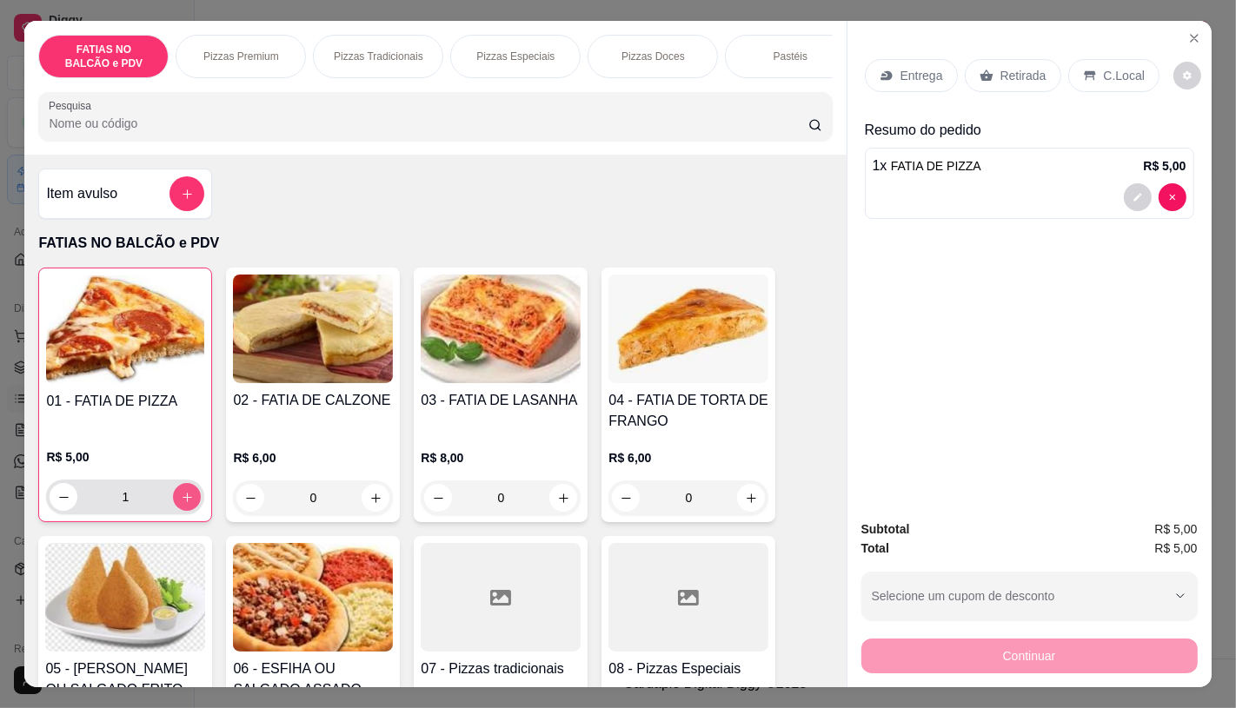
click at [181, 504] on icon "increase-product-quantity" at bounding box center [187, 497] width 13 height 13
type input "2"
click at [997, 94] on div "Entrega Retirada C.Local" at bounding box center [1029, 75] width 329 height 61
click at [1000, 75] on p "Retirada" at bounding box center [1023, 75] width 46 height 17
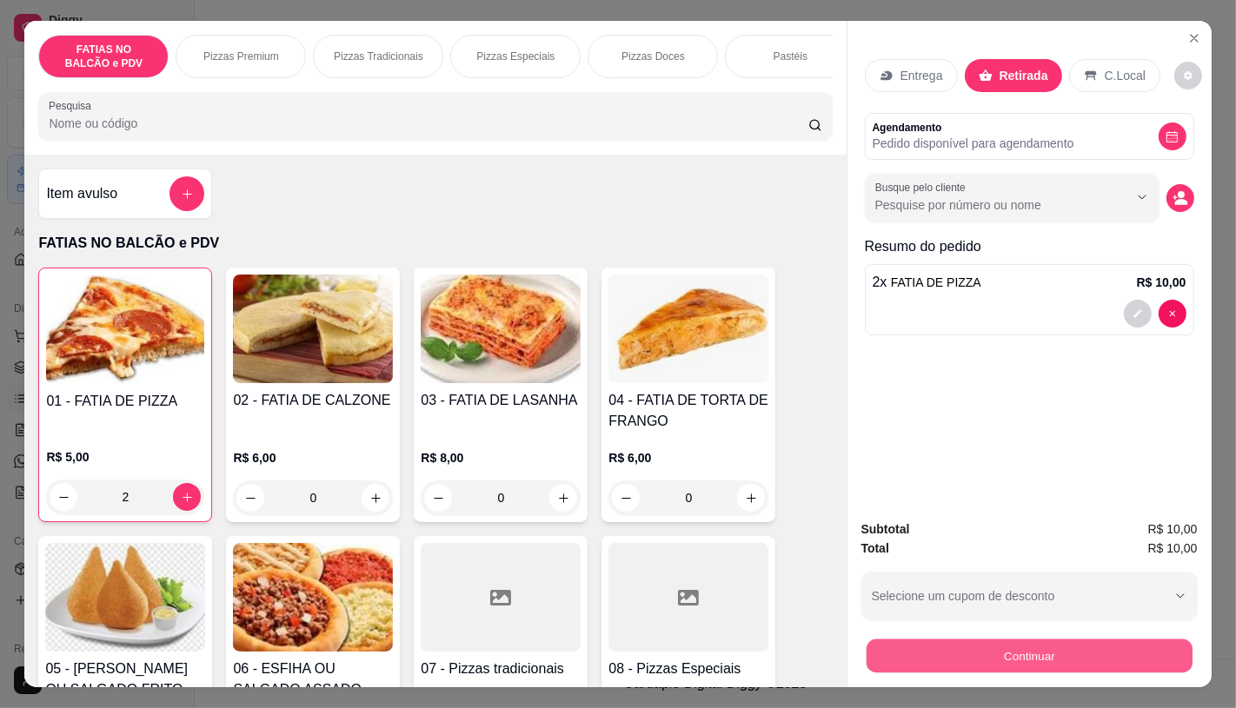
click at [1031, 647] on button "Continuar" at bounding box center [1029, 656] width 326 height 34
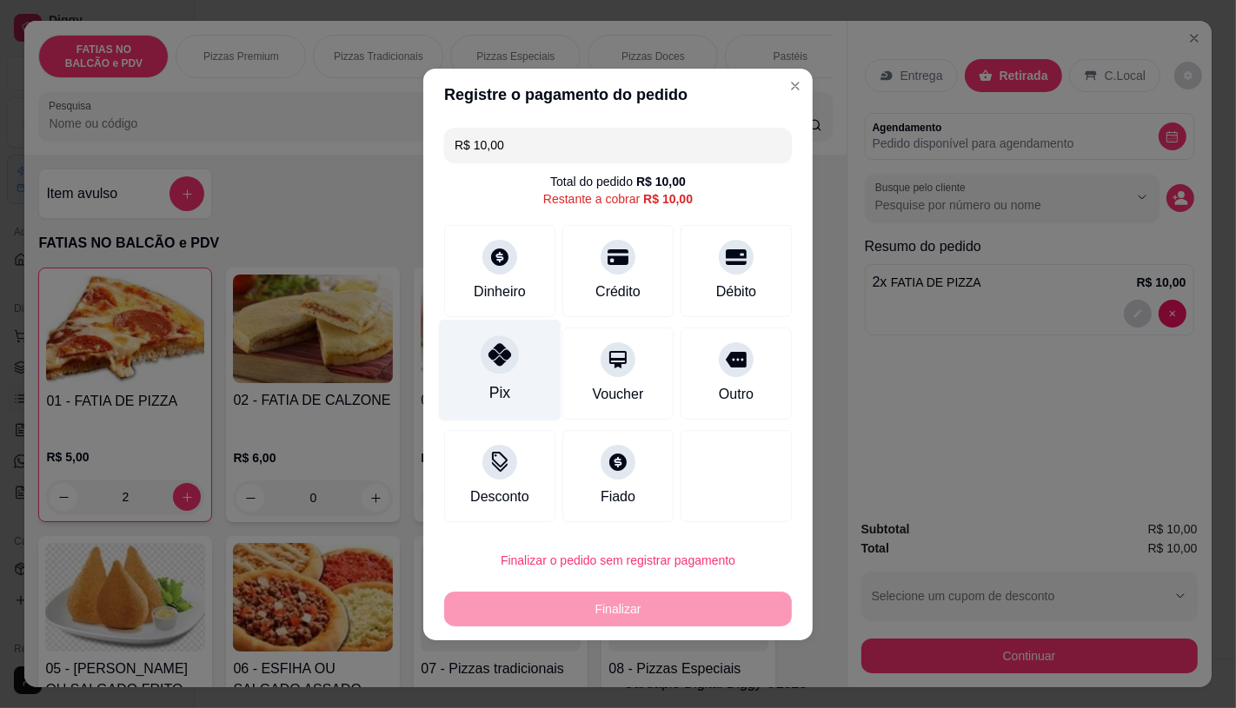
click at [490, 381] on div "Pix" at bounding box center [500, 370] width 123 height 102
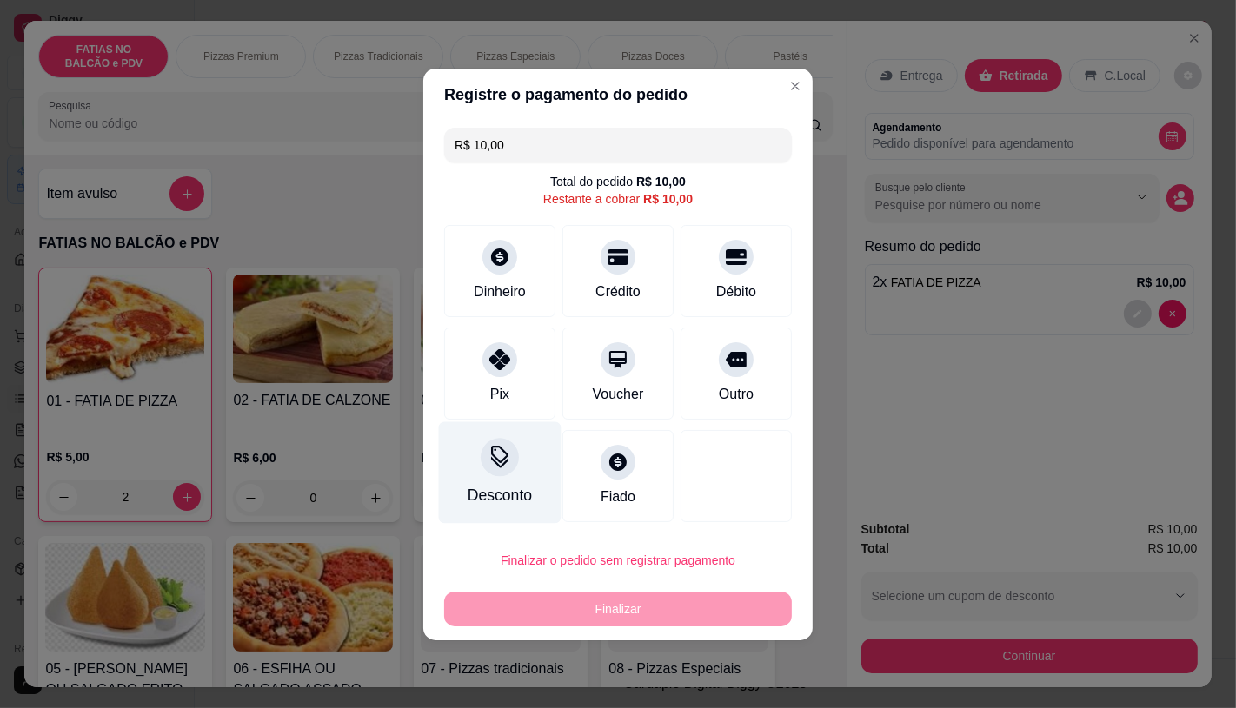
type input "R$ 0,00"
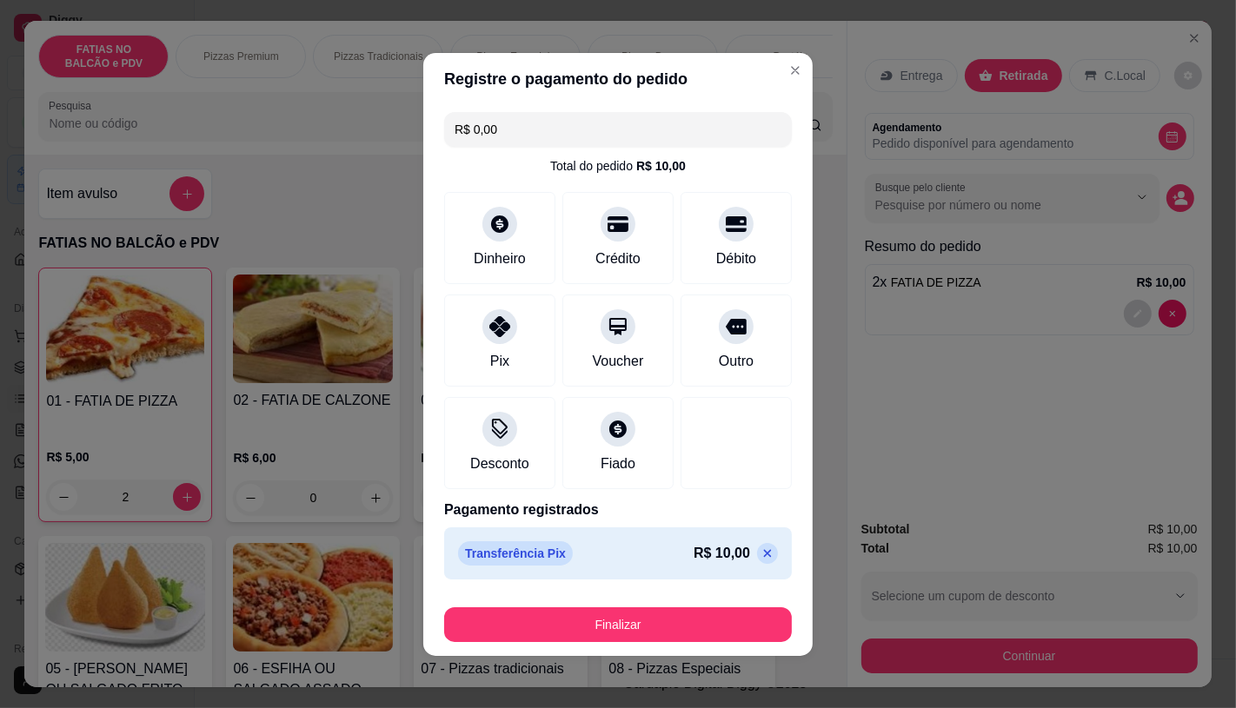
click at [597, 621] on button "Finalizar" at bounding box center [618, 625] width 348 height 35
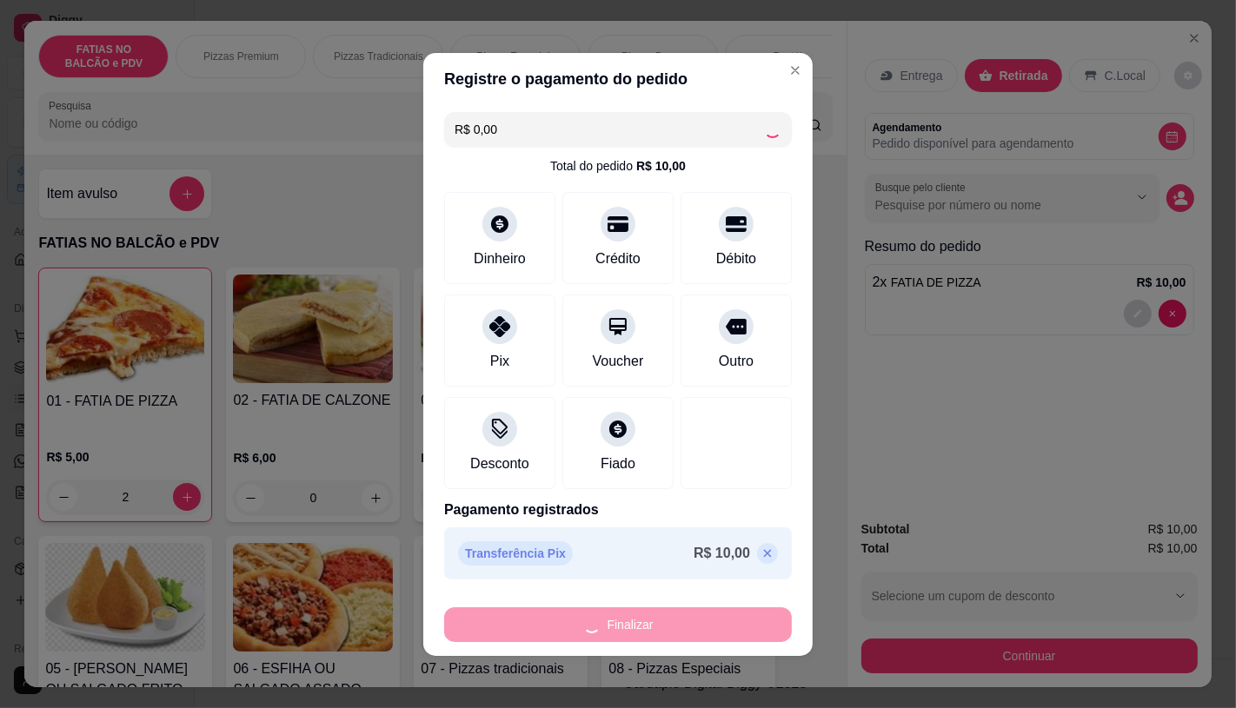
type input "0"
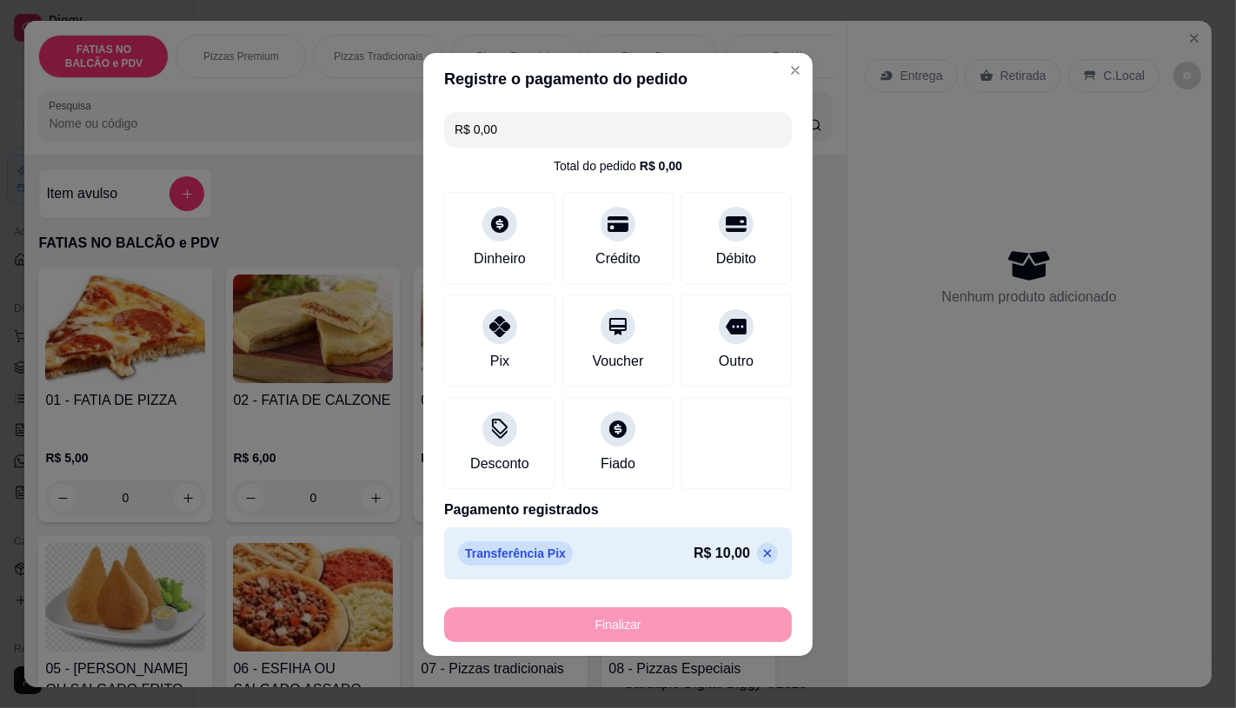
type input "-R$ 10,00"
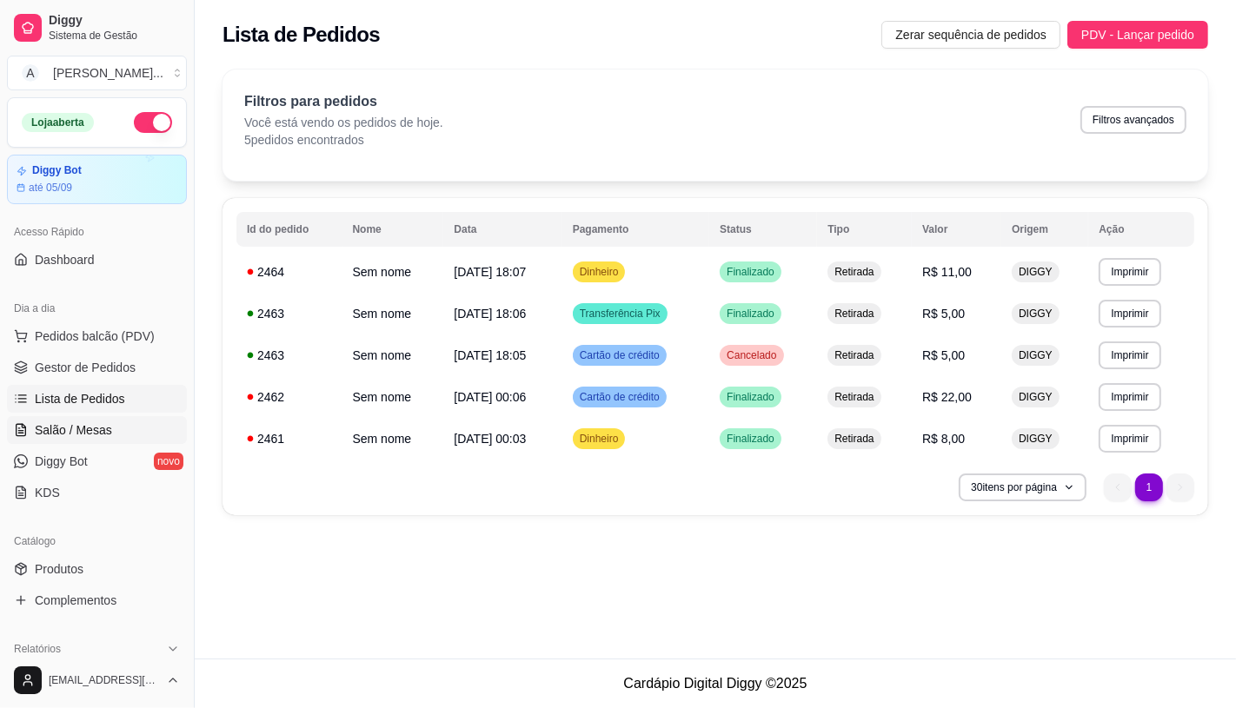
click at [57, 432] on span "Salão / Mesas" at bounding box center [73, 430] width 77 height 17
